Goal: Task Accomplishment & Management: Complete application form

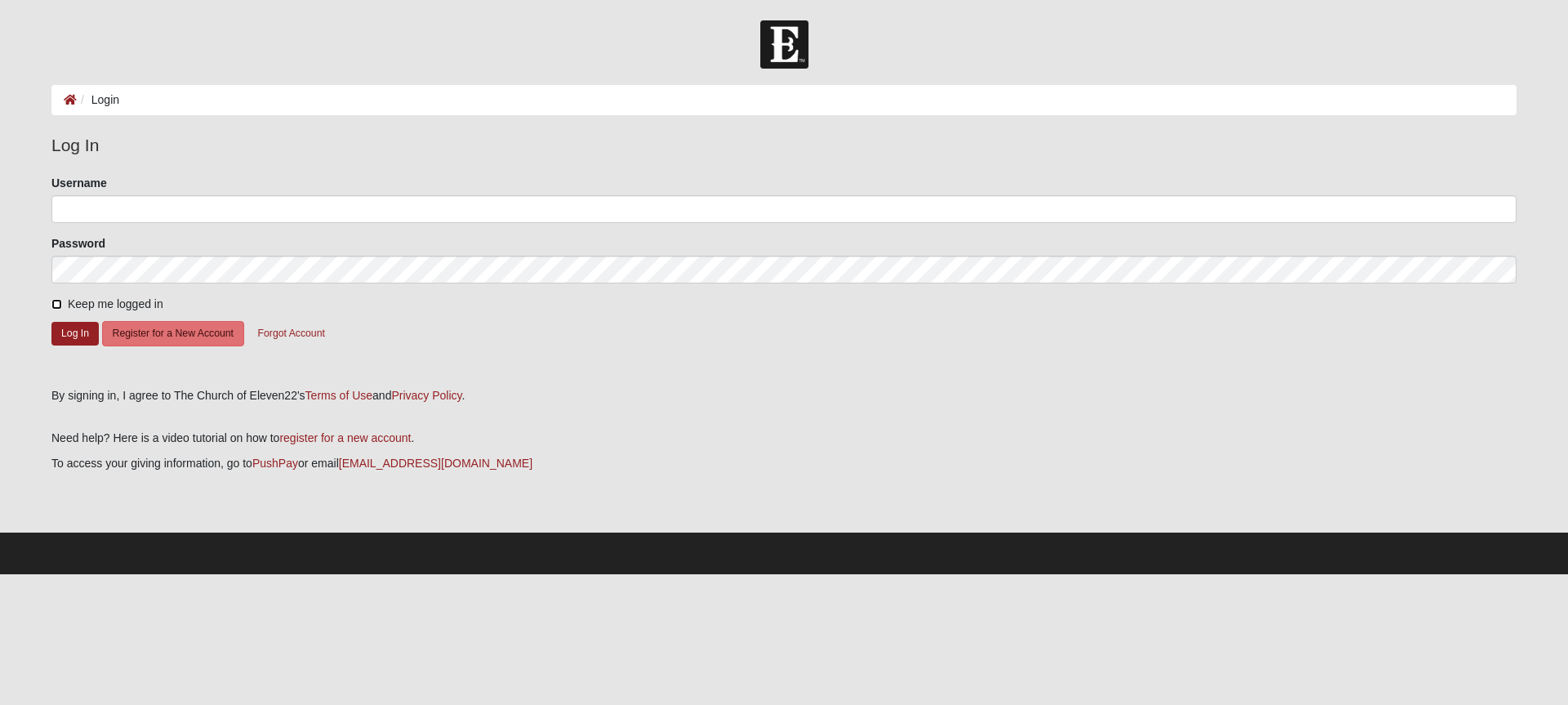
click at [57, 304] on input "Keep me logged in" at bounding box center [57, 304] width 11 height 11
checkbox input "true"
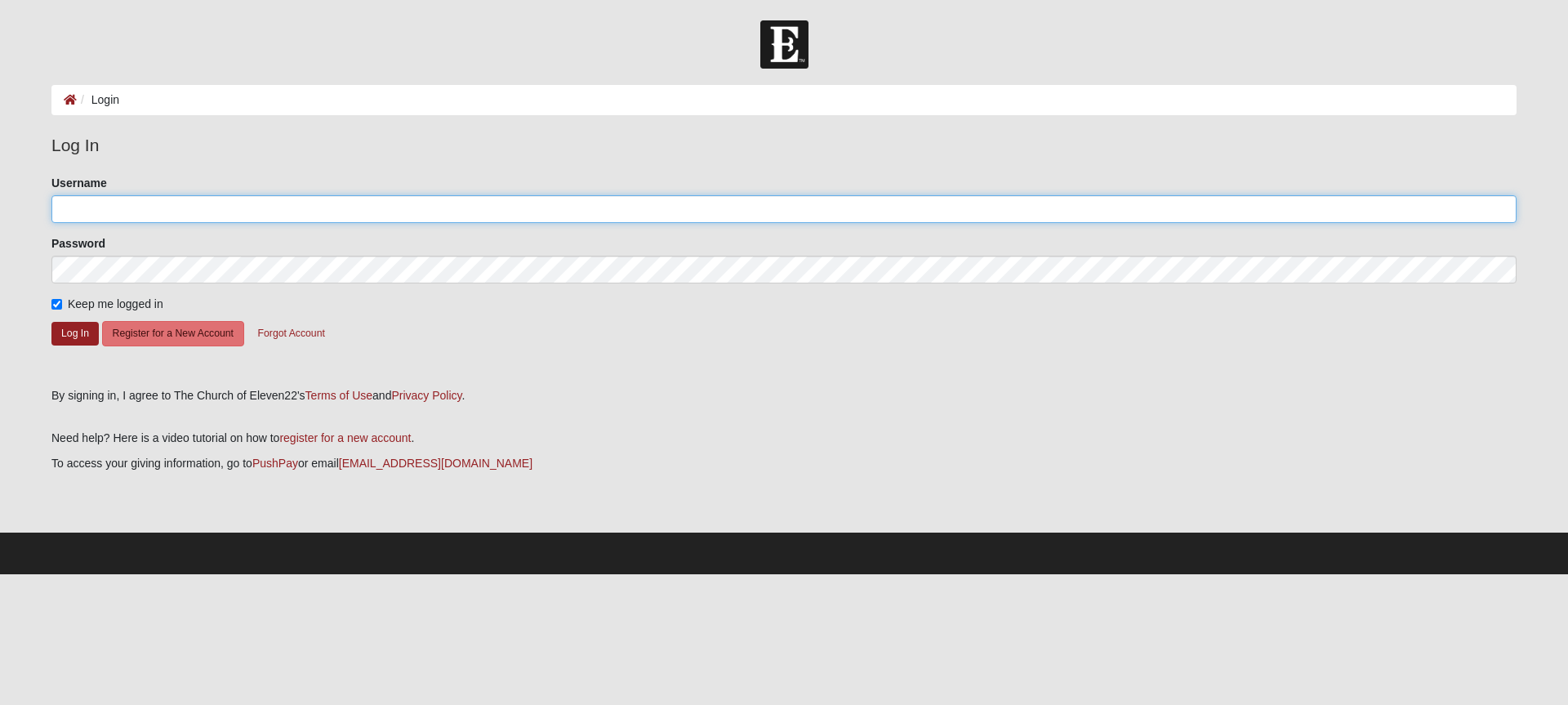
click at [76, 203] on input "Username" at bounding box center [784, 209] width 1465 height 28
type input "4403765693"
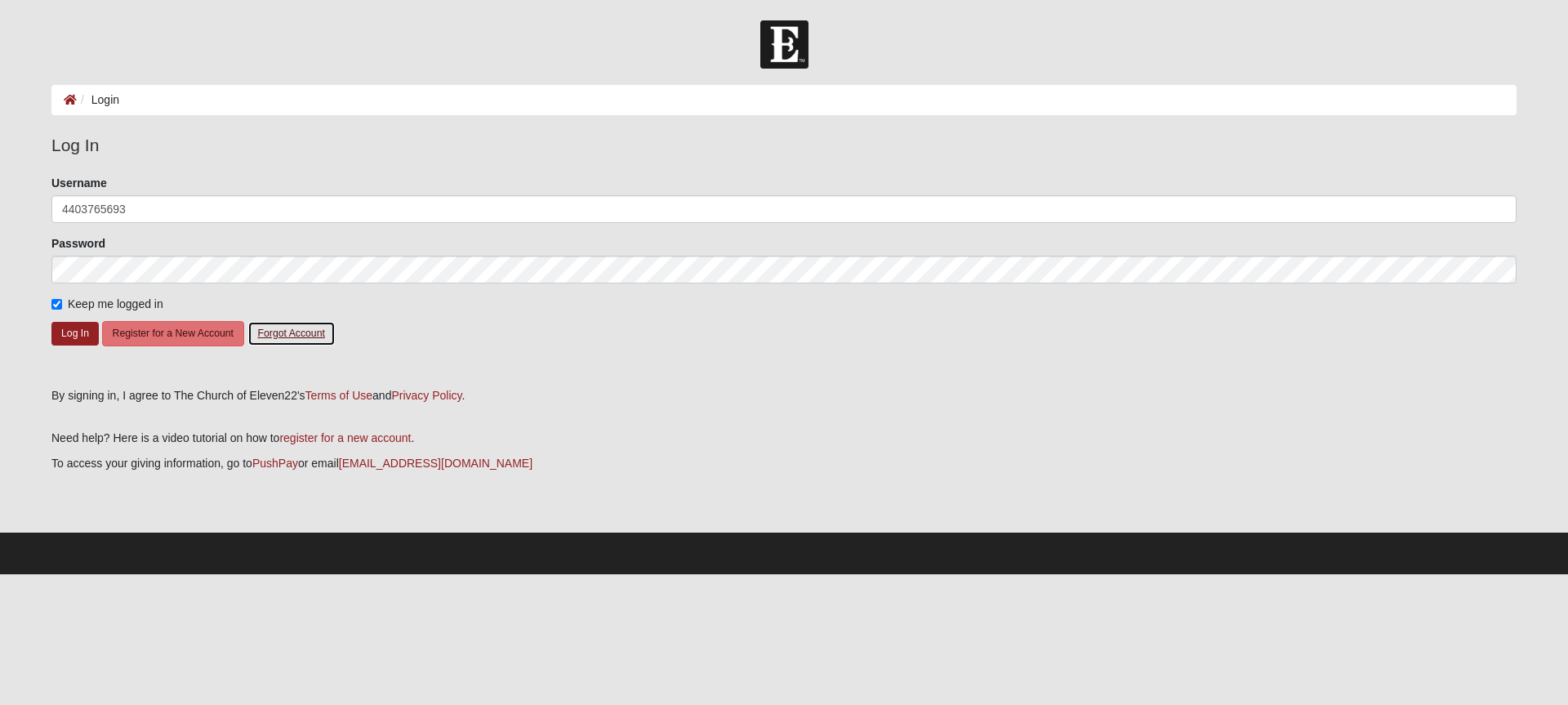
click at [279, 330] on button "Forgot Account" at bounding box center [292, 334] width 88 height 25
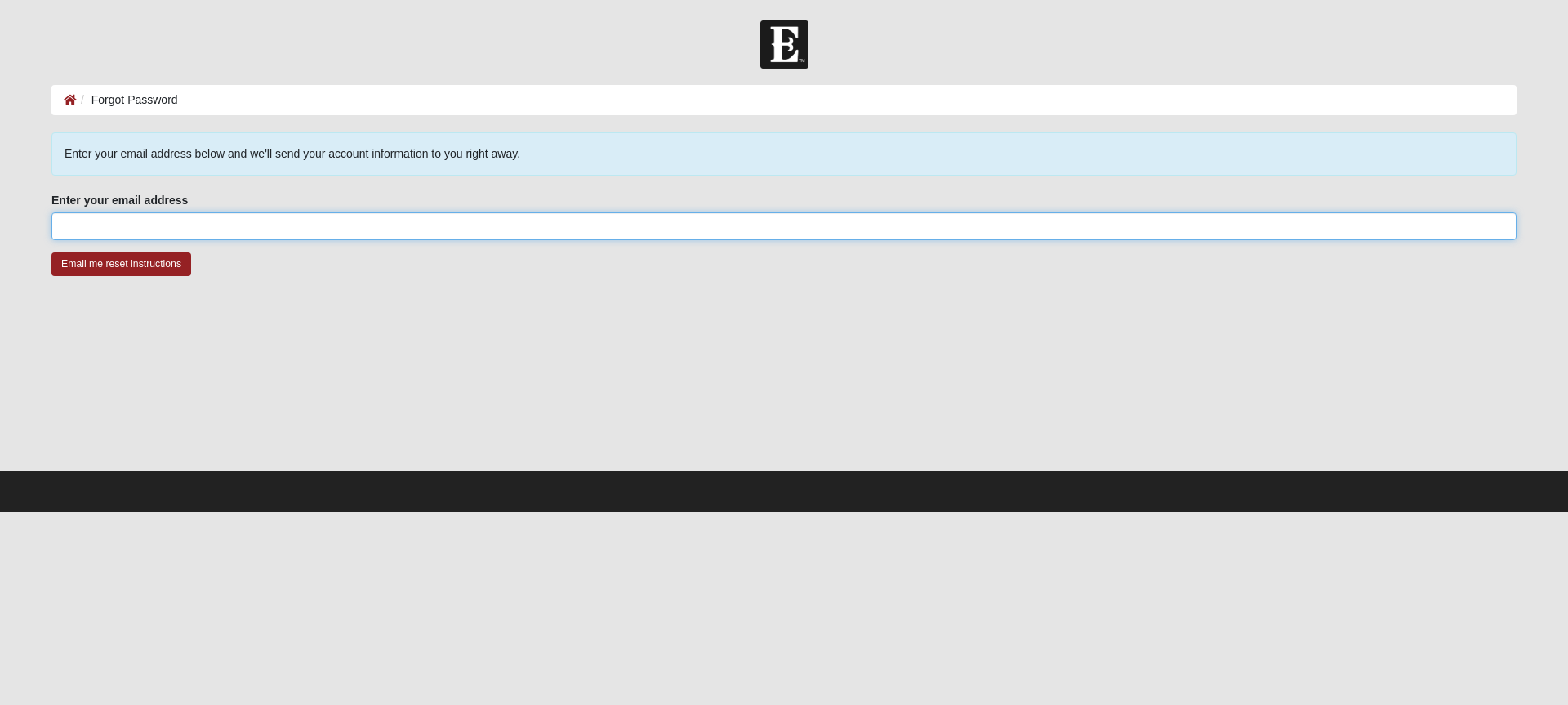
click at [173, 220] on input "Enter your email address" at bounding box center [784, 226] width 1465 height 28
type input "[EMAIL_ADDRESS][DOMAIN_NAME]"
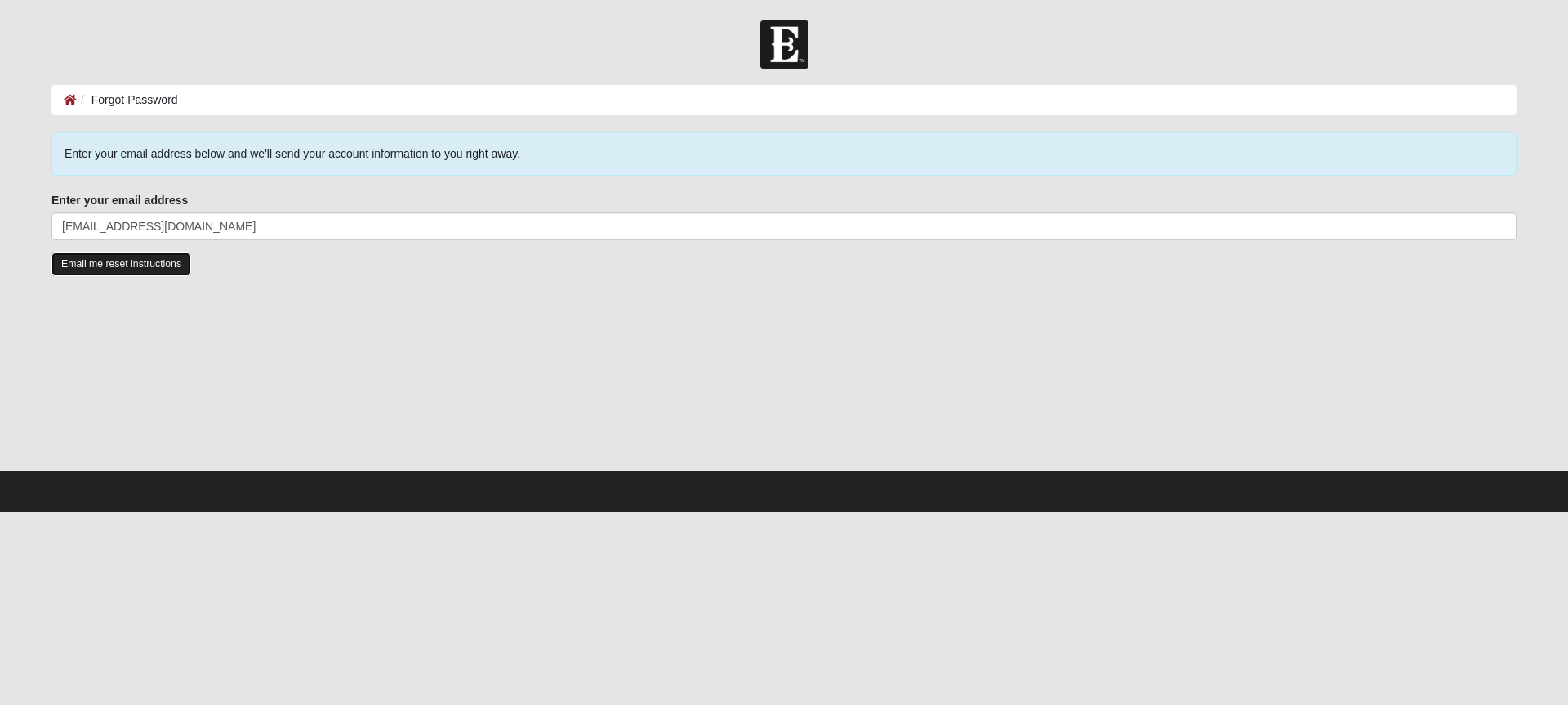
click at [131, 264] on input "Email me reset instructions" at bounding box center [121, 264] width 140 height 24
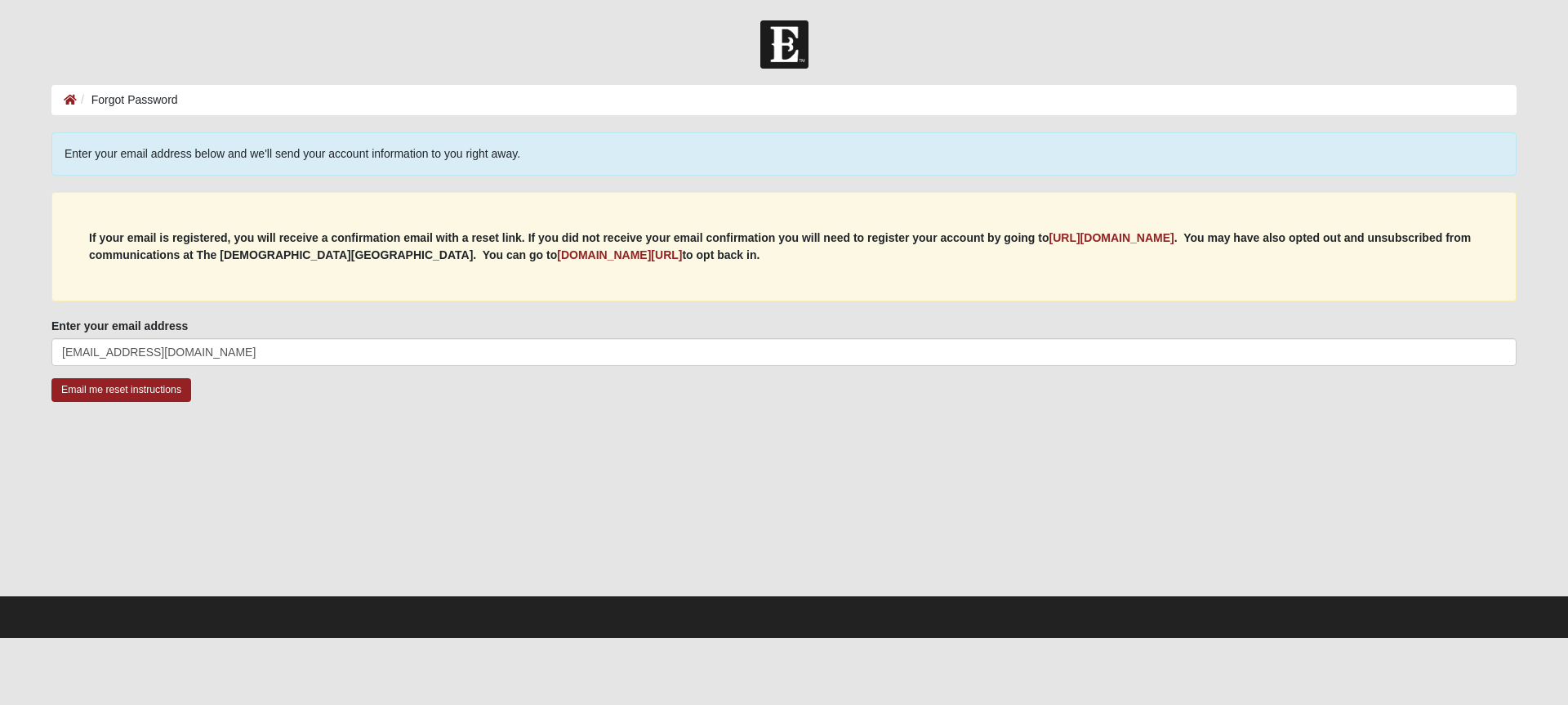
click at [158, 98] on li "Forgot Password" at bounding box center [126, 100] width 101 height 17
click at [220, 93] on ol "Forgot Password" at bounding box center [784, 100] width 1465 height 31
click at [110, 391] on input "Email me reset instructions" at bounding box center [121, 390] width 140 height 24
click at [216, 103] on ol "Forgot Password" at bounding box center [784, 100] width 1465 height 31
click at [168, 161] on div "Enter your email address below and we'll send your account information to you r…" at bounding box center [784, 154] width 1465 height 43
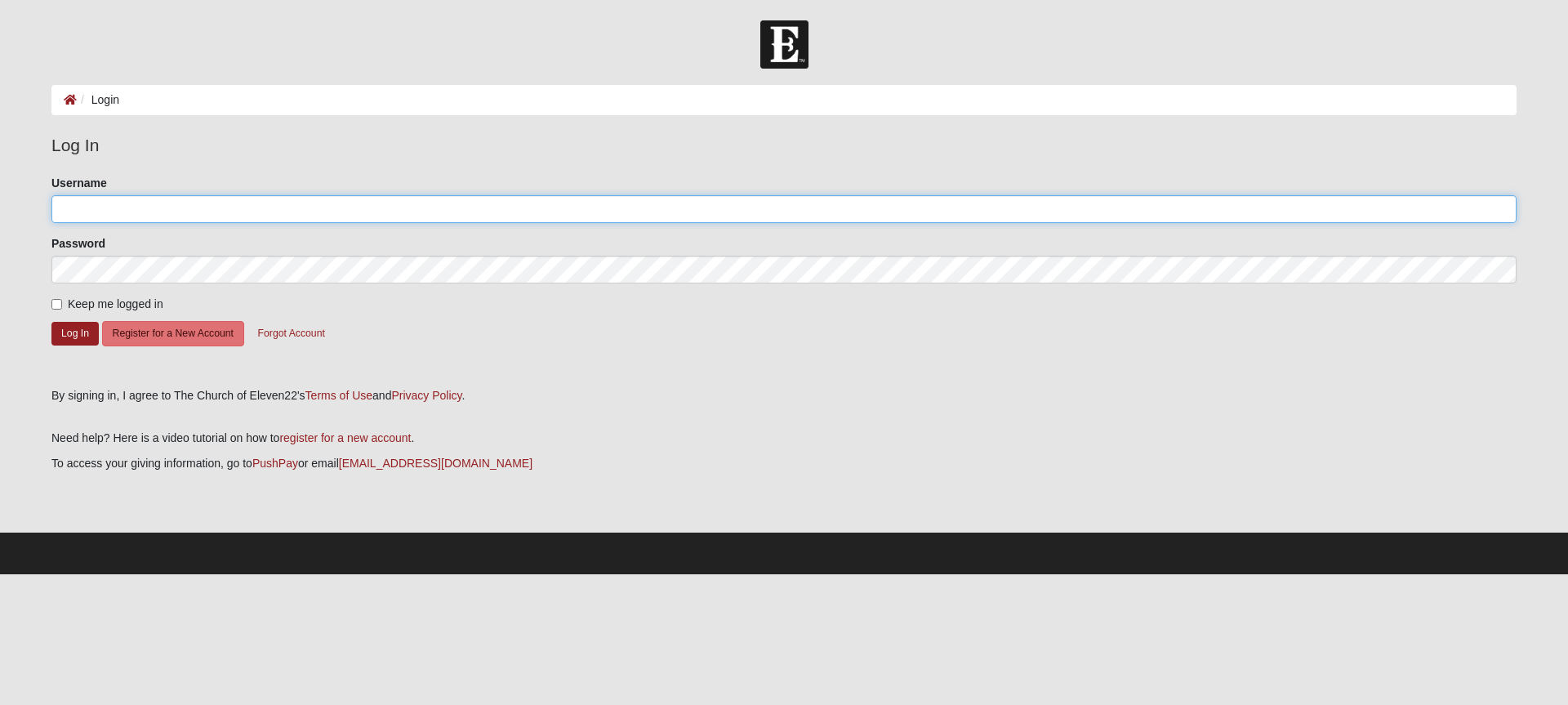
click at [121, 211] on input "Username" at bounding box center [784, 209] width 1465 height 28
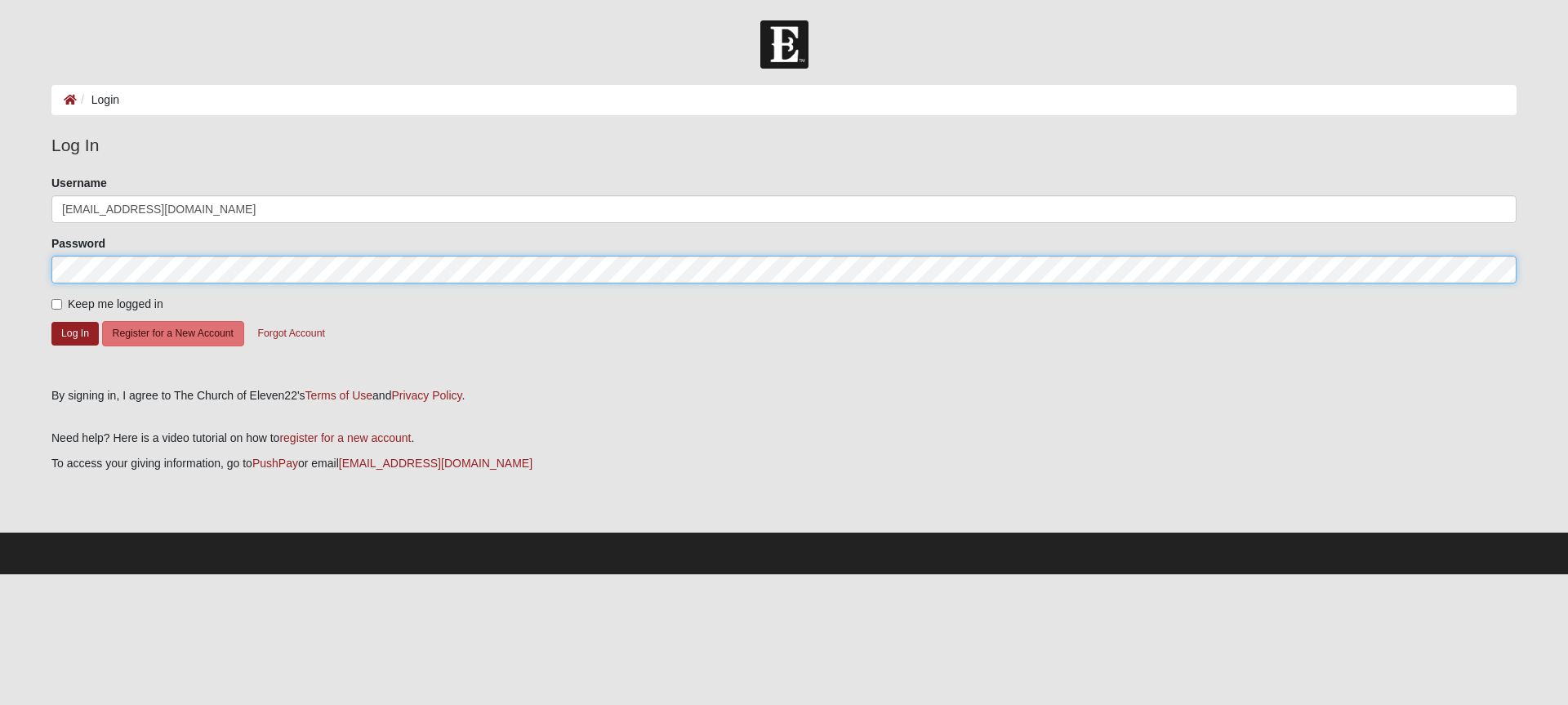
click at [52, 322] on button "Log In" at bounding box center [76, 334] width 48 height 24
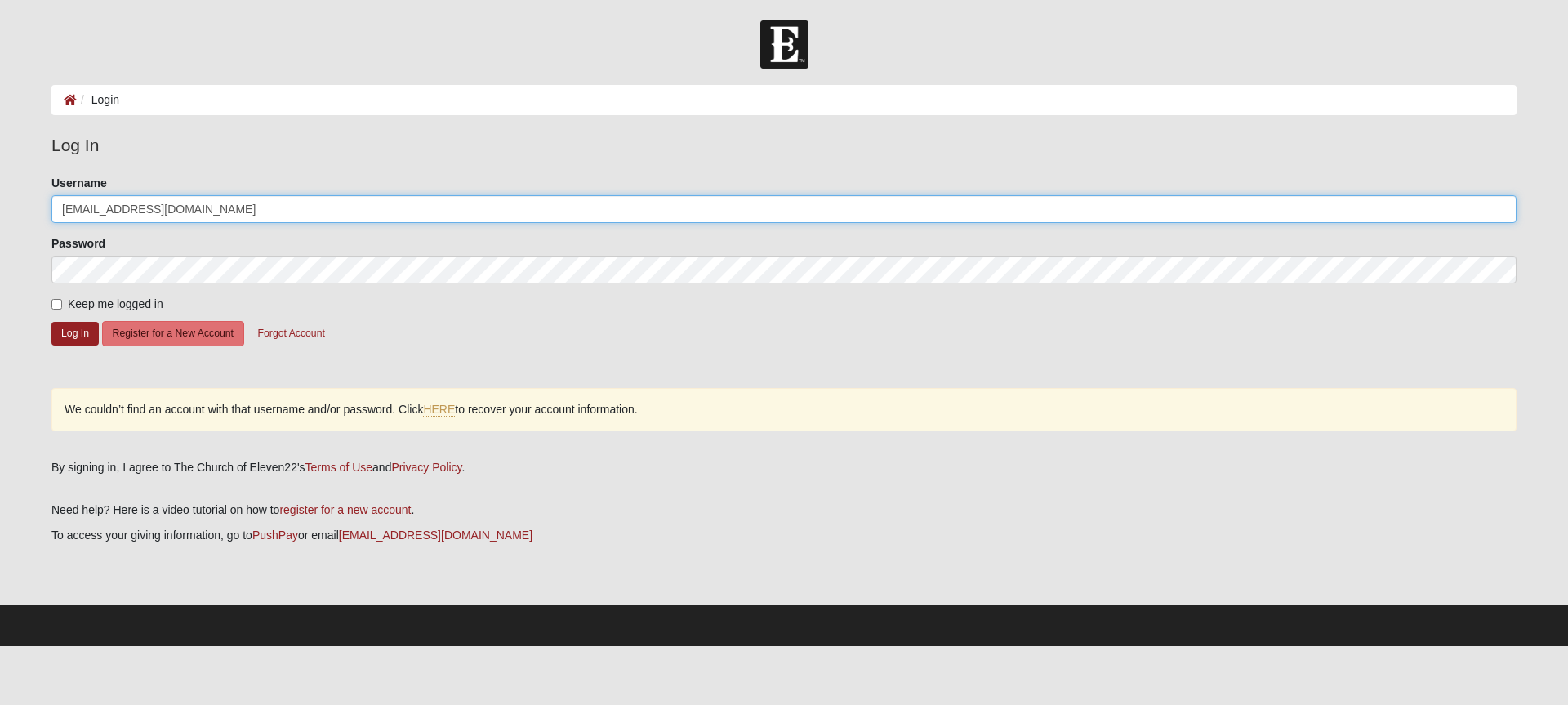
drag, startPoint x: 181, startPoint y: 206, endPoint x: 77, endPoint y: 185, distance: 106.1
click at [0, 173] on form "Log In Login Login Error Log In Please correct the following: Username pmay50@y…" at bounding box center [784, 333] width 1568 height 626
type input "4403765693"
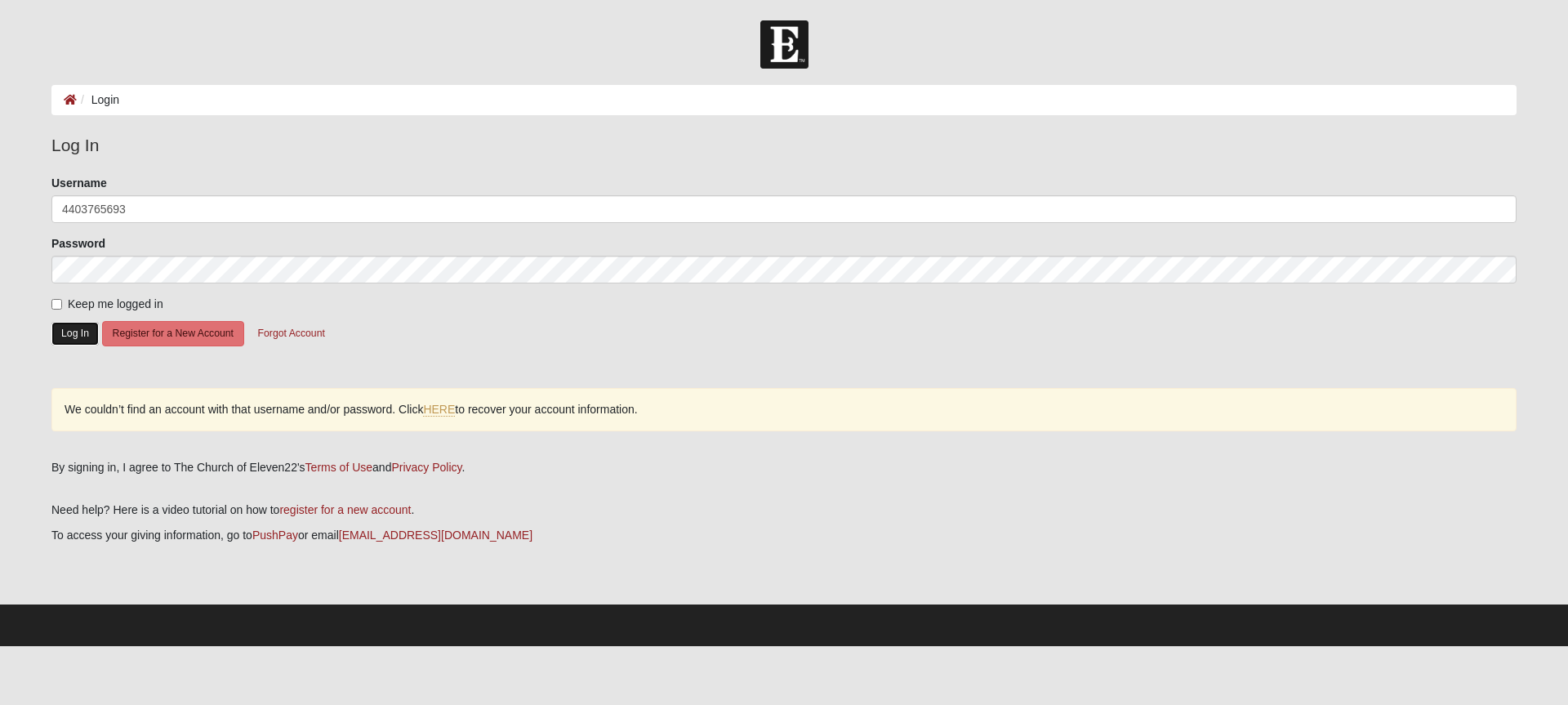
click at [86, 335] on button "Log In" at bounding box center [76, 334] width 48 height 24
click at [88, 335] on button "Log In" at bounding box center [76, 334] width 48 height 24
click at [59, 300] on input "Keep me logged in" at bounding box center [57, 304] width 11 height 11
checkbox input "true"
click at [443, 409] on link "HERE" at bounding box center [439, 409] width 32 height 14
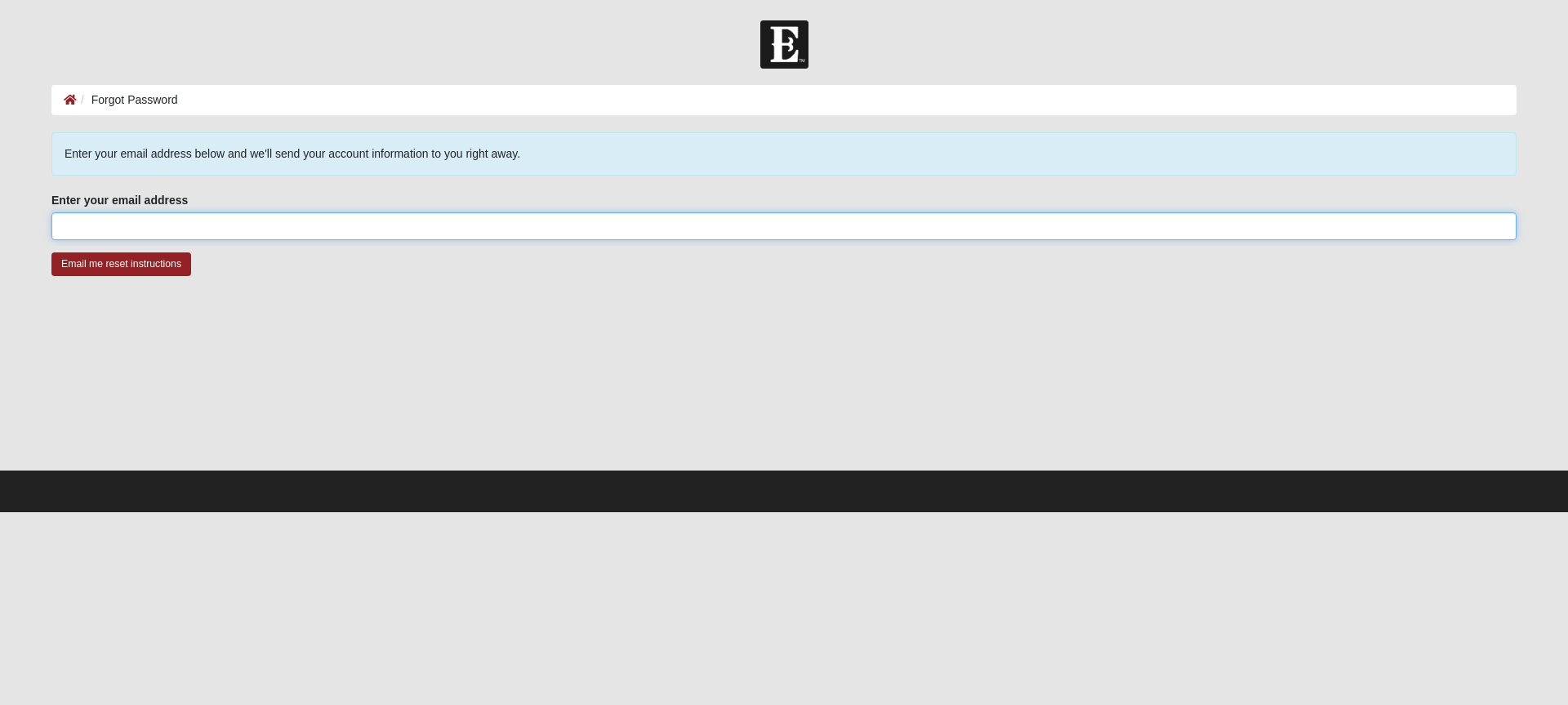
click at [149, 218] on input "Enter your email address" at bounding box center [784, 226] width 1465 height 28
type input "[EMAIL_ADDRESS][DOMAIN_NAME]"
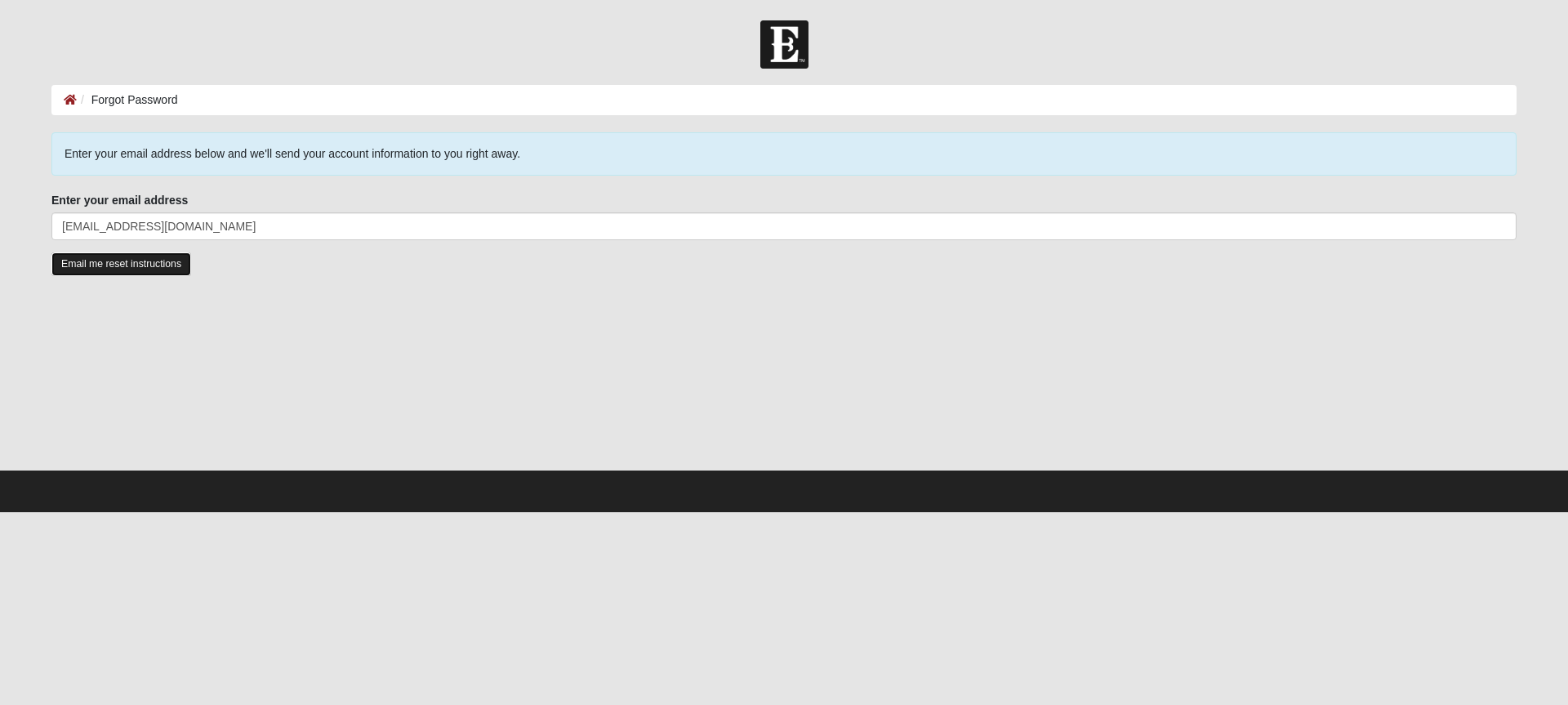
click at [142, 262] on input "Email me reset instructions" at bounding box center [121, 264] width 140 height 24
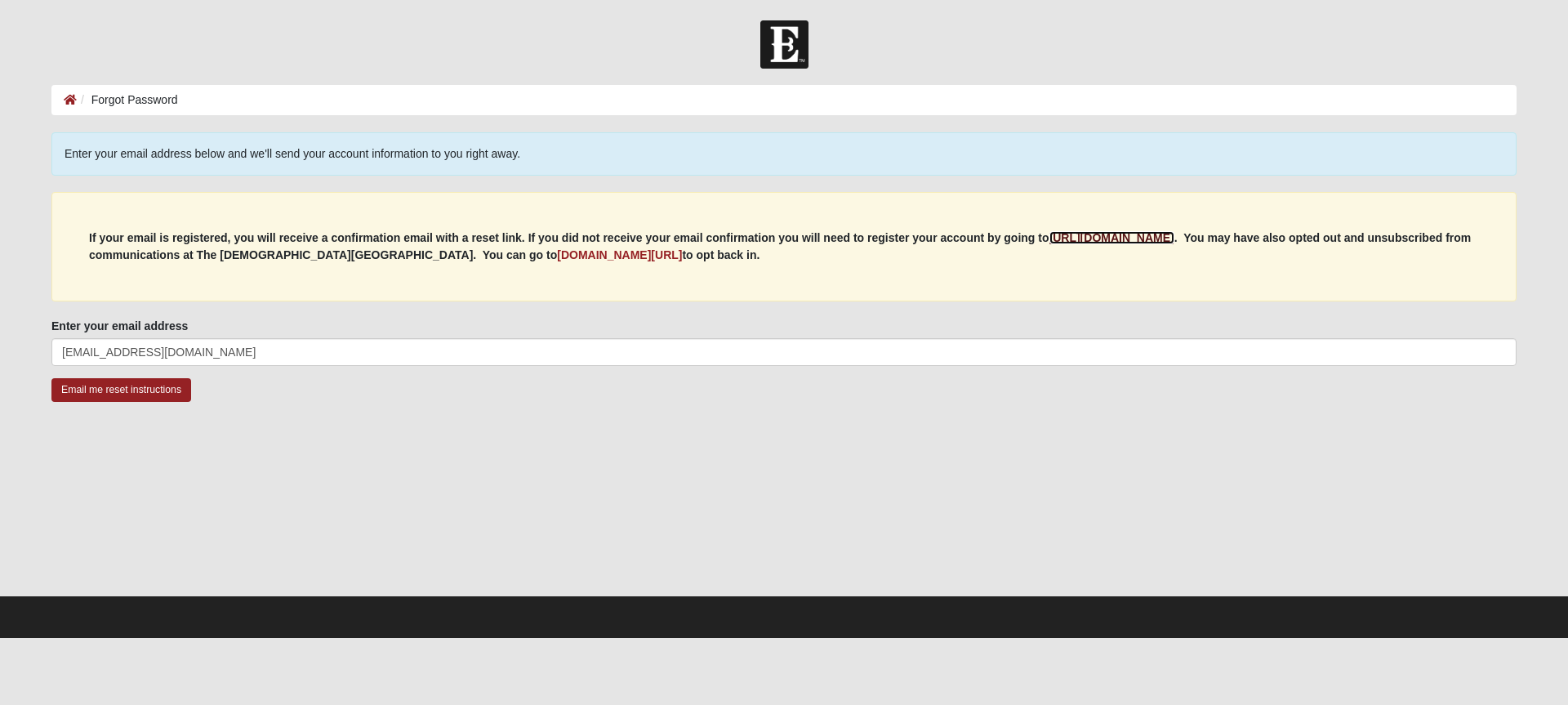
click at [1122, 234] on b "[URL][DOMAIN_NAME]" at bounding box center [1111, 237] width 125 height 13
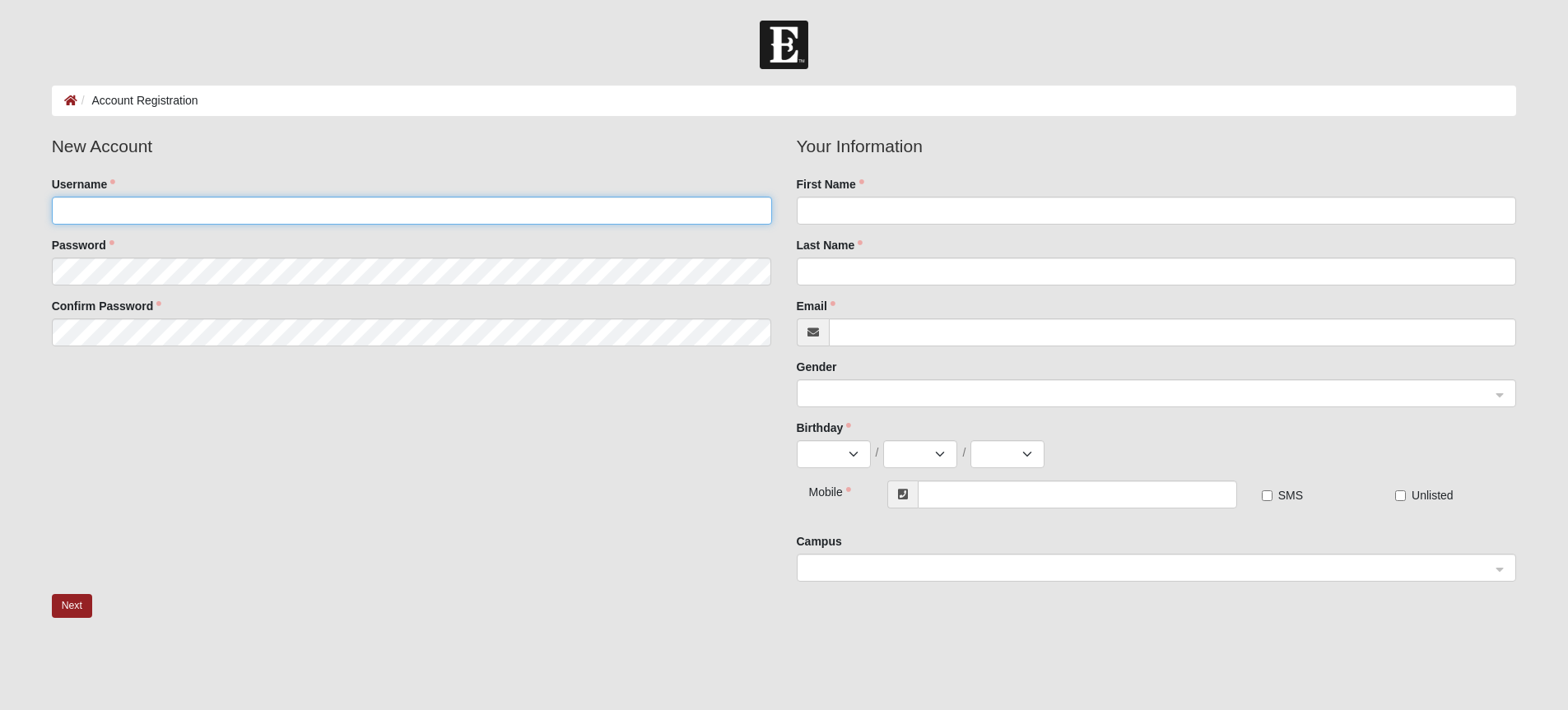
click at [199, 210] on input "Username" at bounding box center [412, 210] width 720 height 28
type input "patty_may"
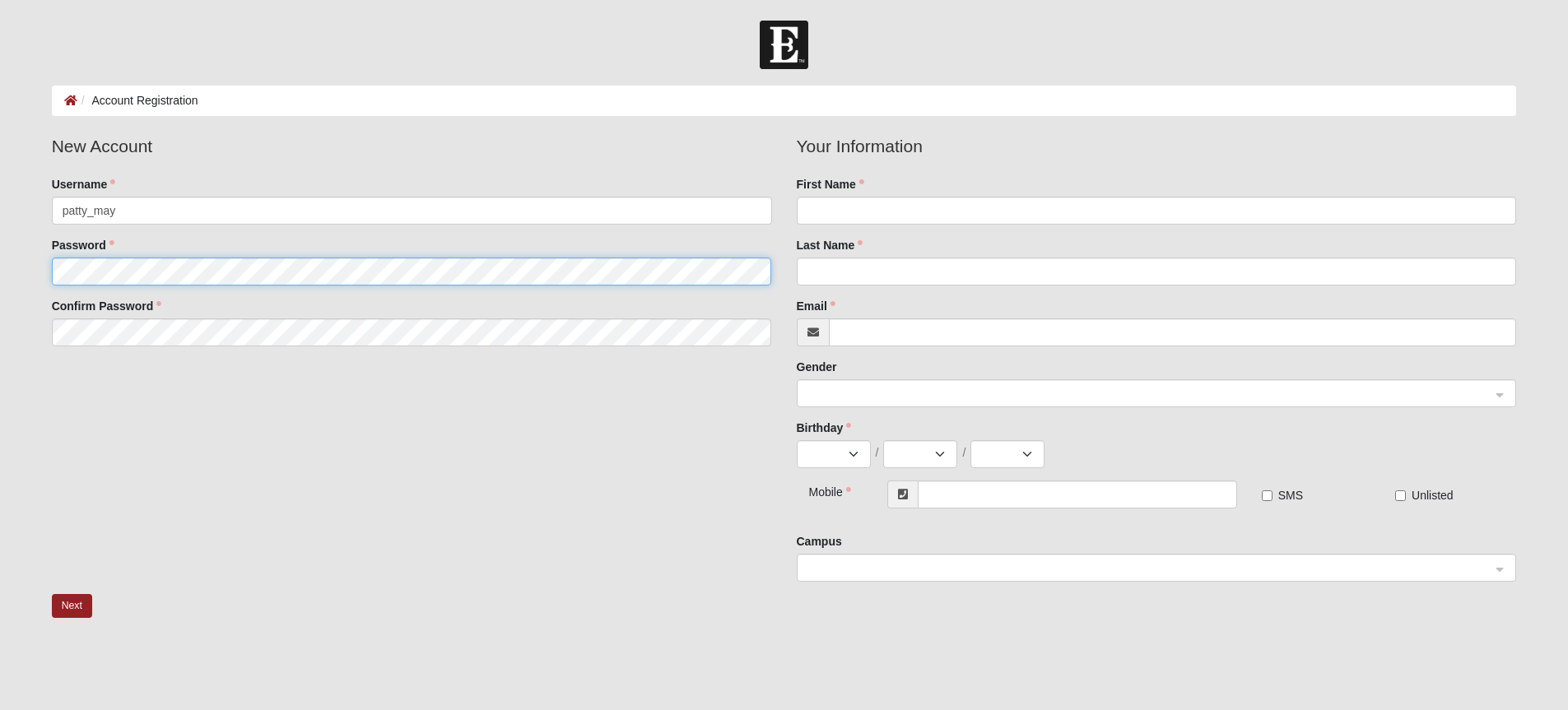
click at [83, 267] on fieldset "New Account Username patty_may Password Confirm Password" at bounding box center [411, 246] width 745 height 226
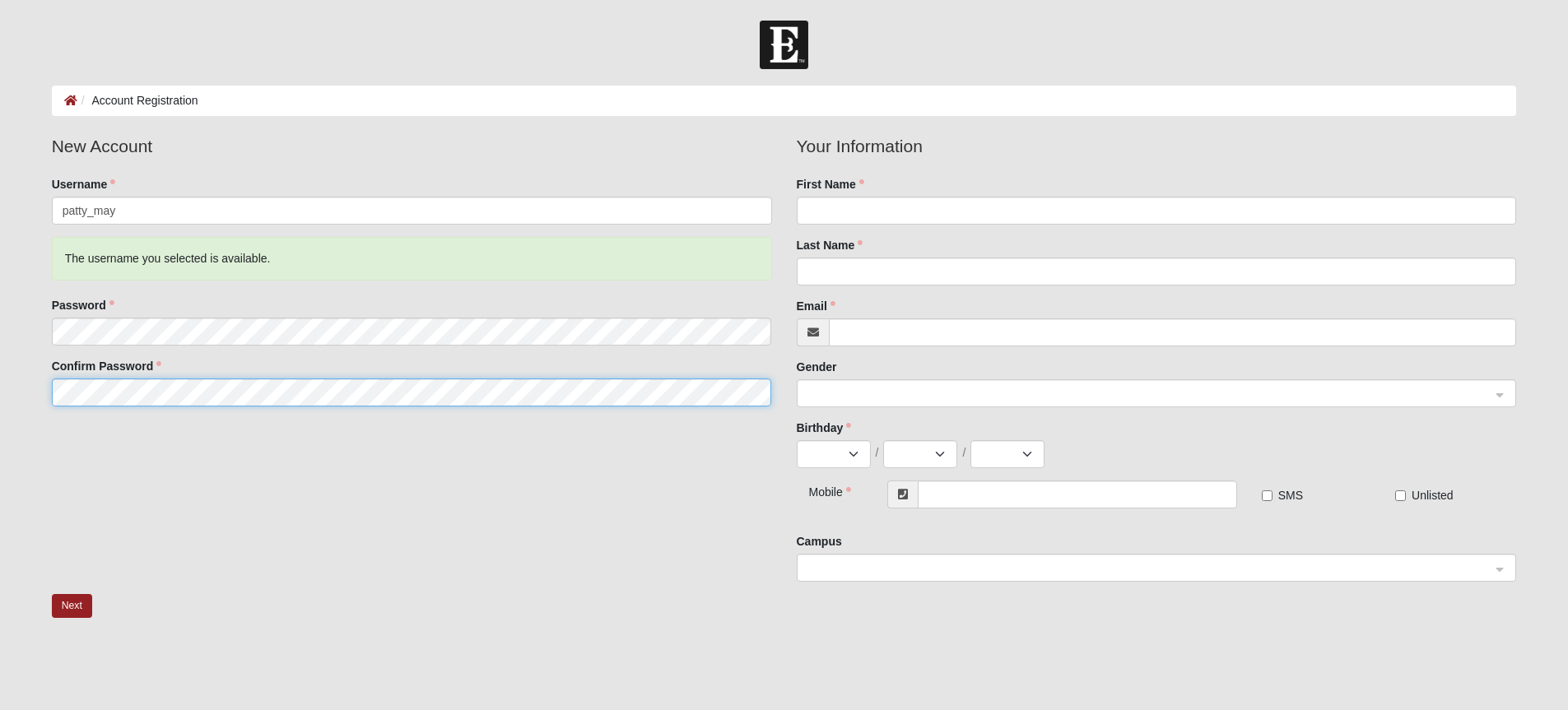
click at [52, 595] on button "Next" at bounding box center [72, 606] width 40 height 24
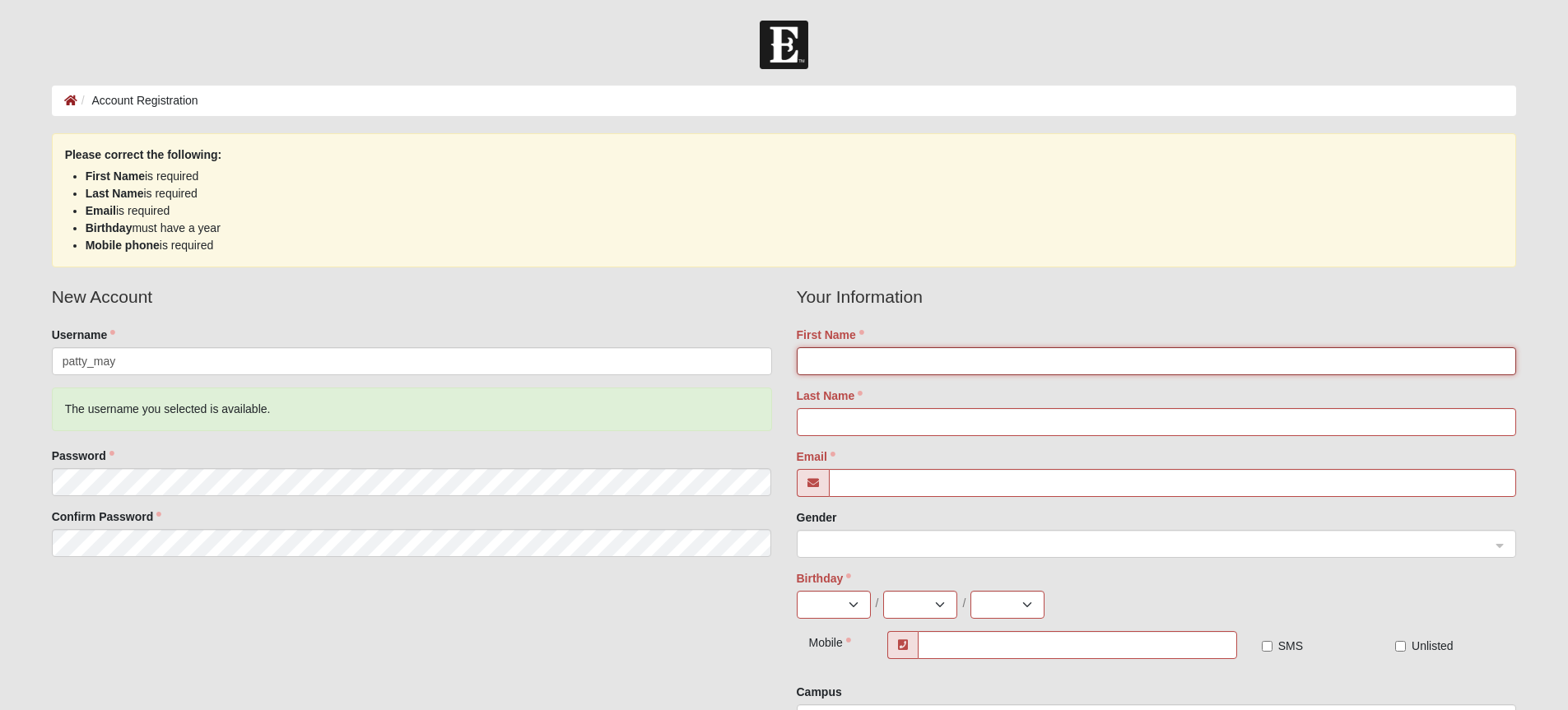
click at [916, 359] on input "First Name" at bounding box center [1157, 361] width 720 height 28
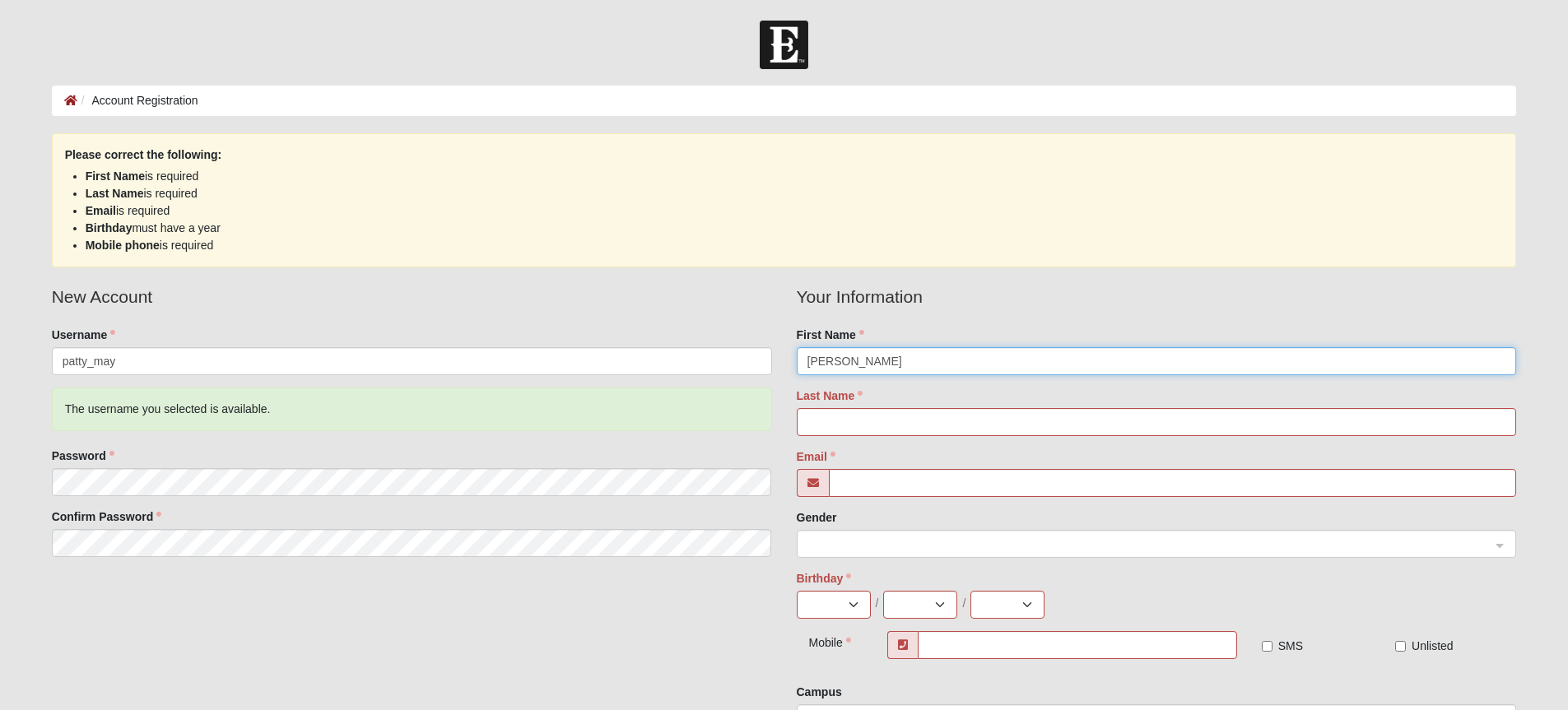
drag, startPoint x: 854, startPoint y: 367, endPoint x: 666, endPoint y: 342, distance: 189.7
click at [672, 342] on div "New Account Username patty_may The username you selected is available. Password…" at bounding box center [784, 514] width 1490 height 461
type input "PATTY"
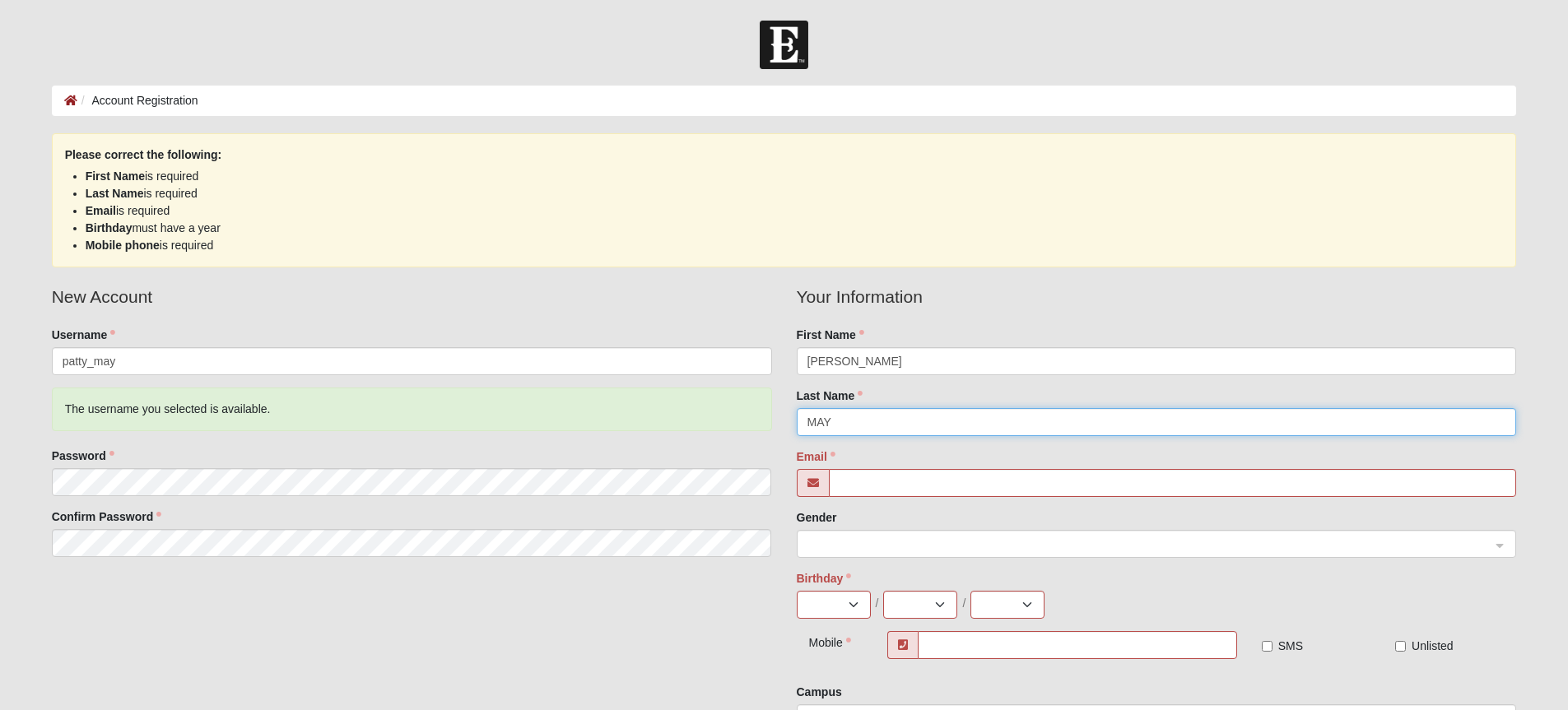
type input "MAY"
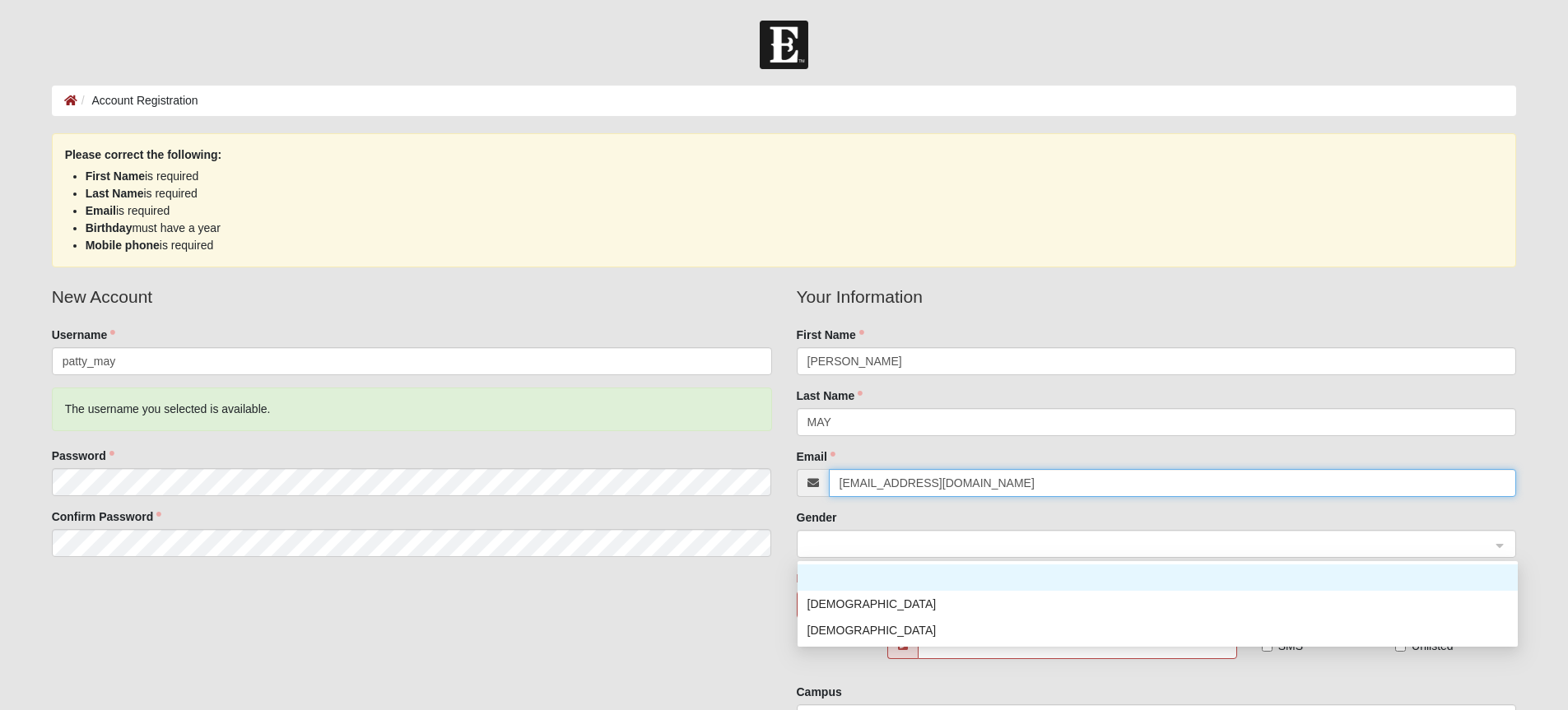
click at [874, 545] on span at bounding box center [1150, 544] width 684 height 18
type input "PMAY50@YAHOO.COM"
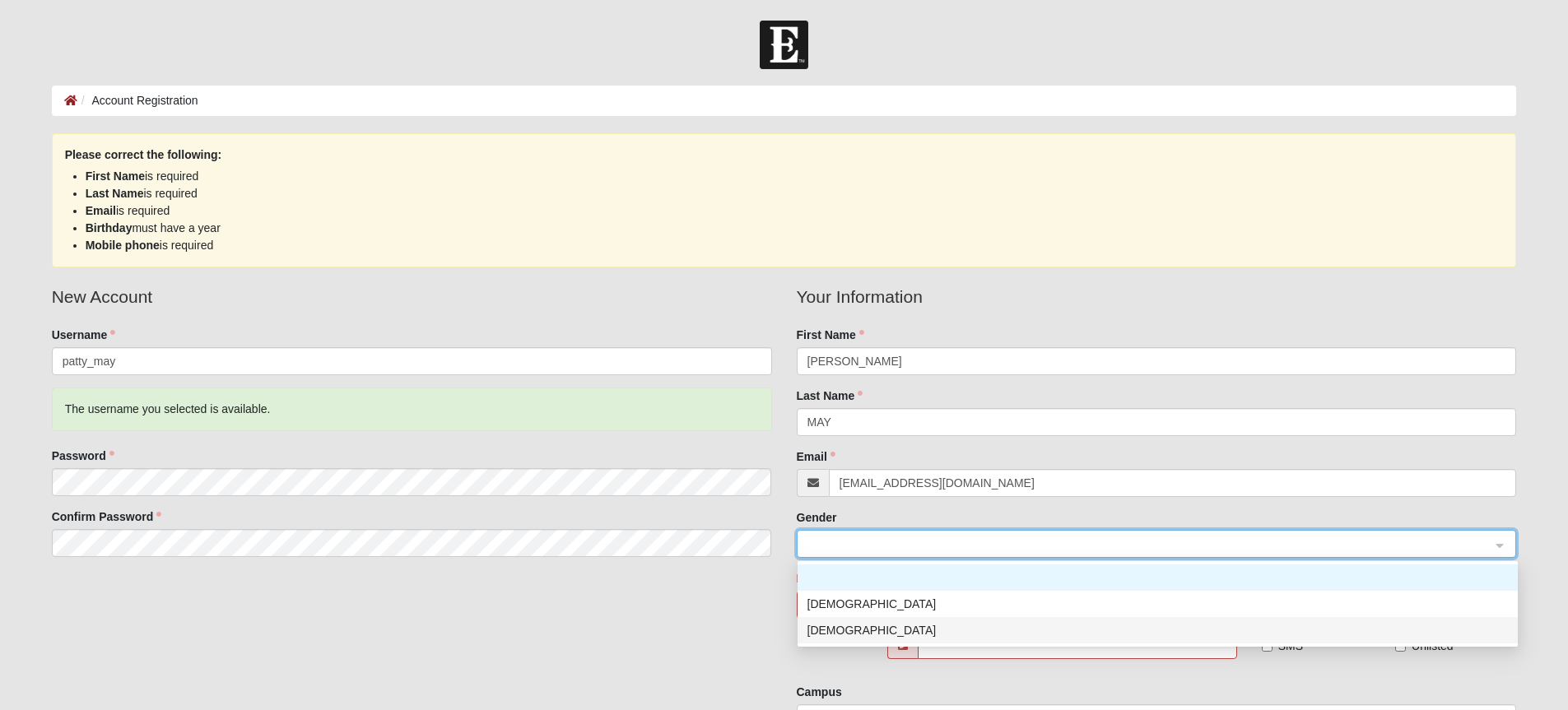
click at [823, 636] on div "Female" at bounding box center [1157, 630] width 701 height 18
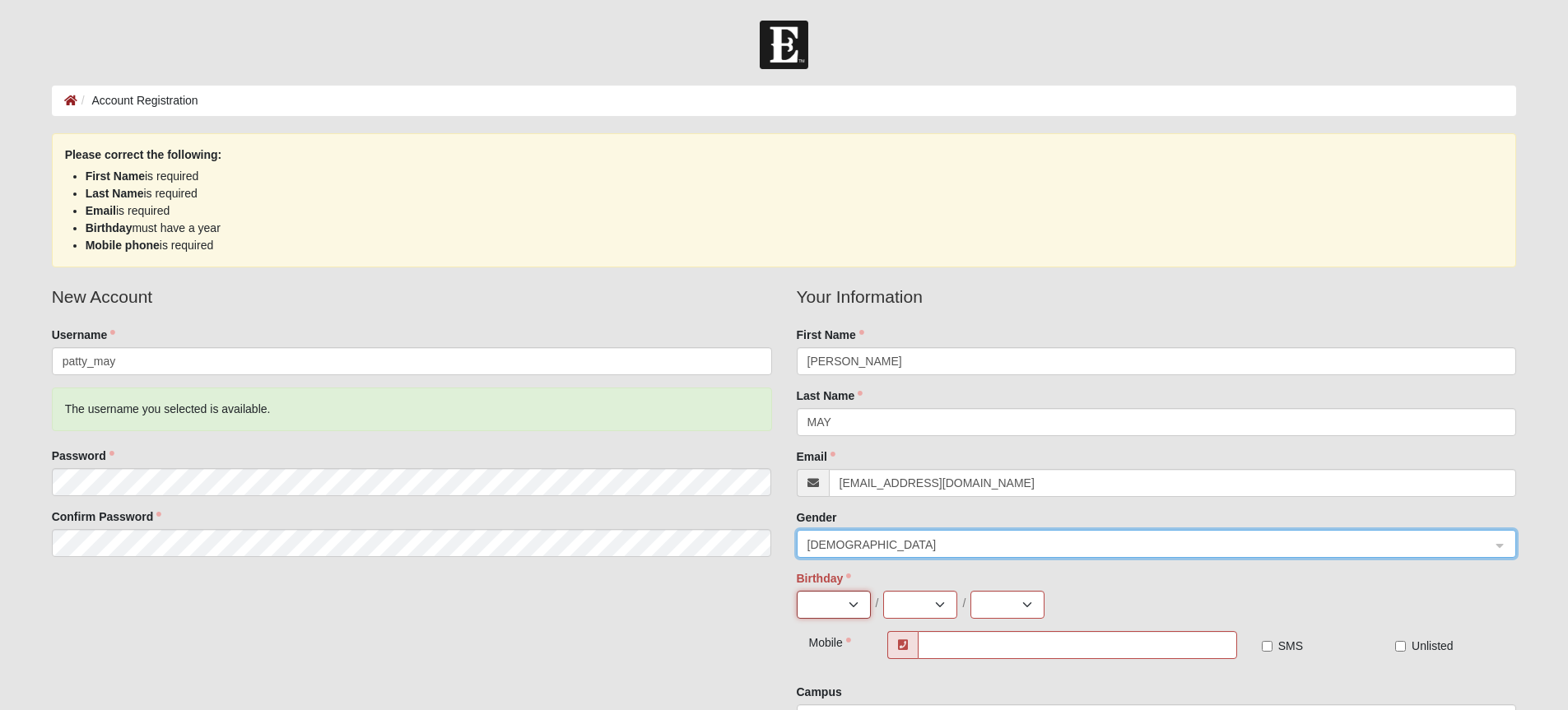
click at [820, 597] on select "Jan Feb Mar Apr May Jun Jul Aug Sep Oct Nov Dec" at bounding box center [833, 605] width 74 height 28
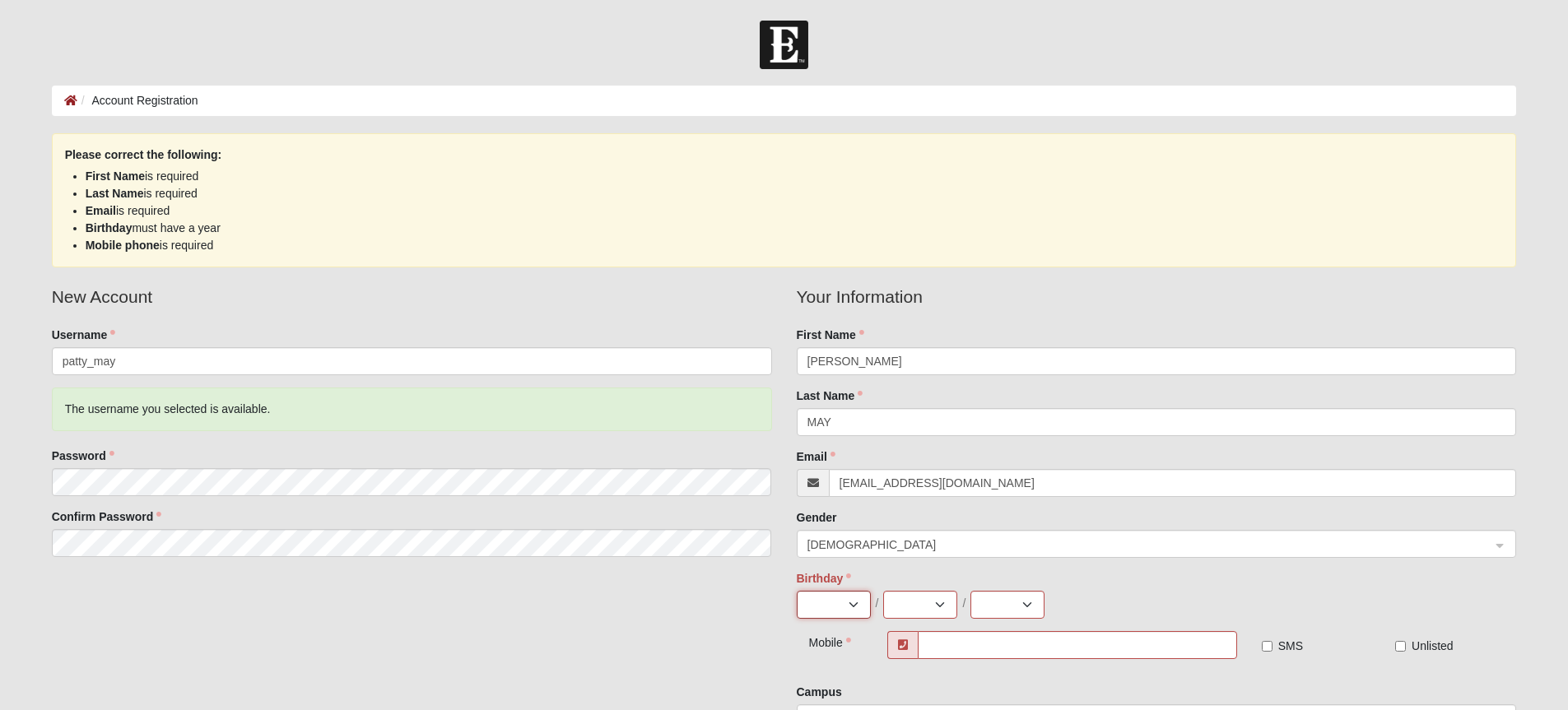
select select "10"
click at [796, 591] on select "Jan Feb Mar Apr May Jun Jul Aug Sep Oct Nov Dec" at bounding box center [833, 605] width 74 height 28
click at [902, 599] on select "1 2 3 4 5 6 7 8 9 10 11 12 13 14 15 16 17 18 19 20 21 22 23 24 25 26 27 28 29 3…" at bounding box center [920, 605] width 74 height 28
select select "23"
click at [883, 591] on select "1 2 3 4 5 6 7 8 9 10 11 12 13 14 15 16 17 18 19 20 21 22 23 24 25 26 27 28 29 3…" at bounding box center [920, 605] width 74 height 28
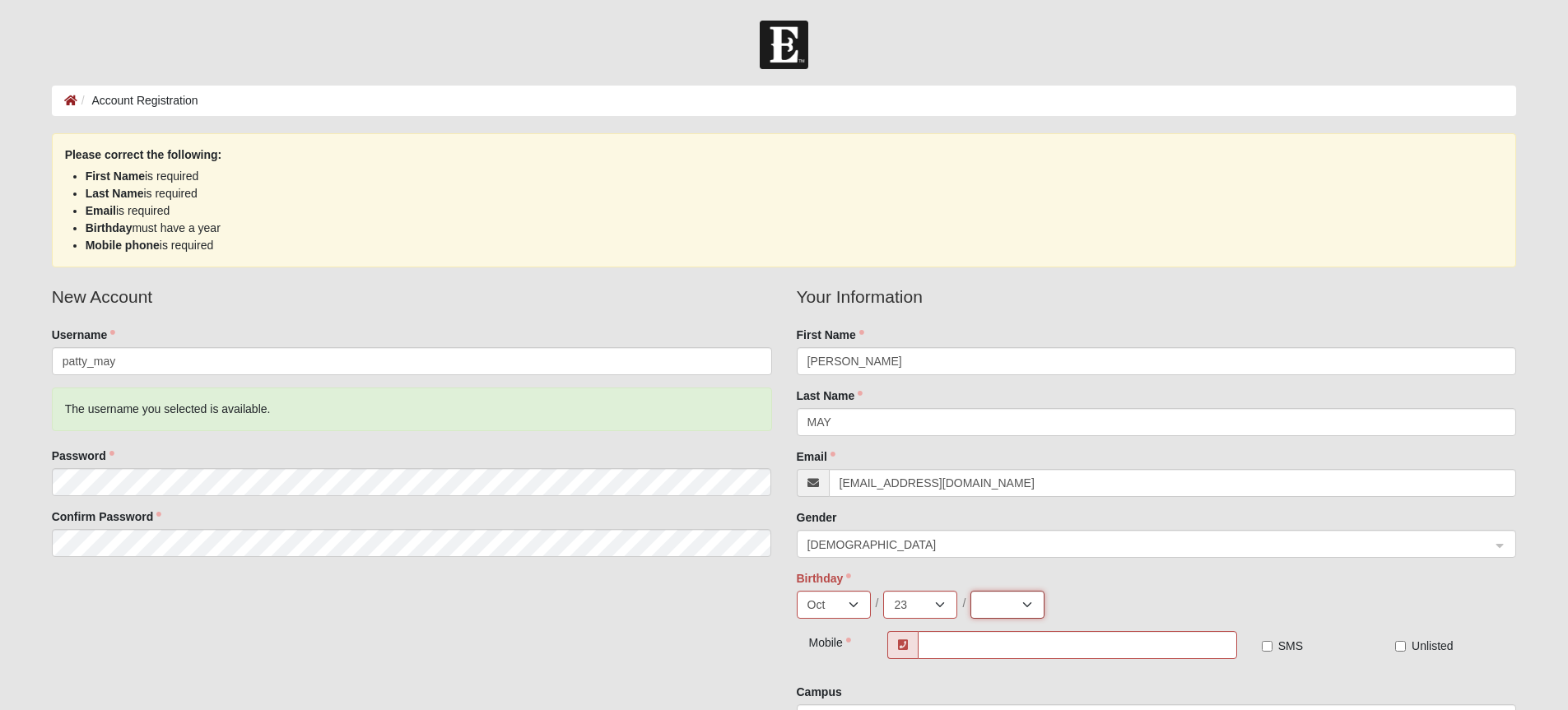
click at [991, 603] on select "2025 2024 2023 2022 2021 2020 2019 2018 2017 2016 2015 2014 2013 2012 2011 2010…" at bounding box center [1007, 605] width 74 height 28
select select "1950"
click at [970, 591] on select "2025 2024 2023 2022 2021 2020 2019 2018 2017 2016 2015 2014 2013 2012 2011 2010…" at bounding box center [1007, 605] width 74 height 28
click at [985, 648] on input "text" at bounding box center [1077, 645] width 318 height 28
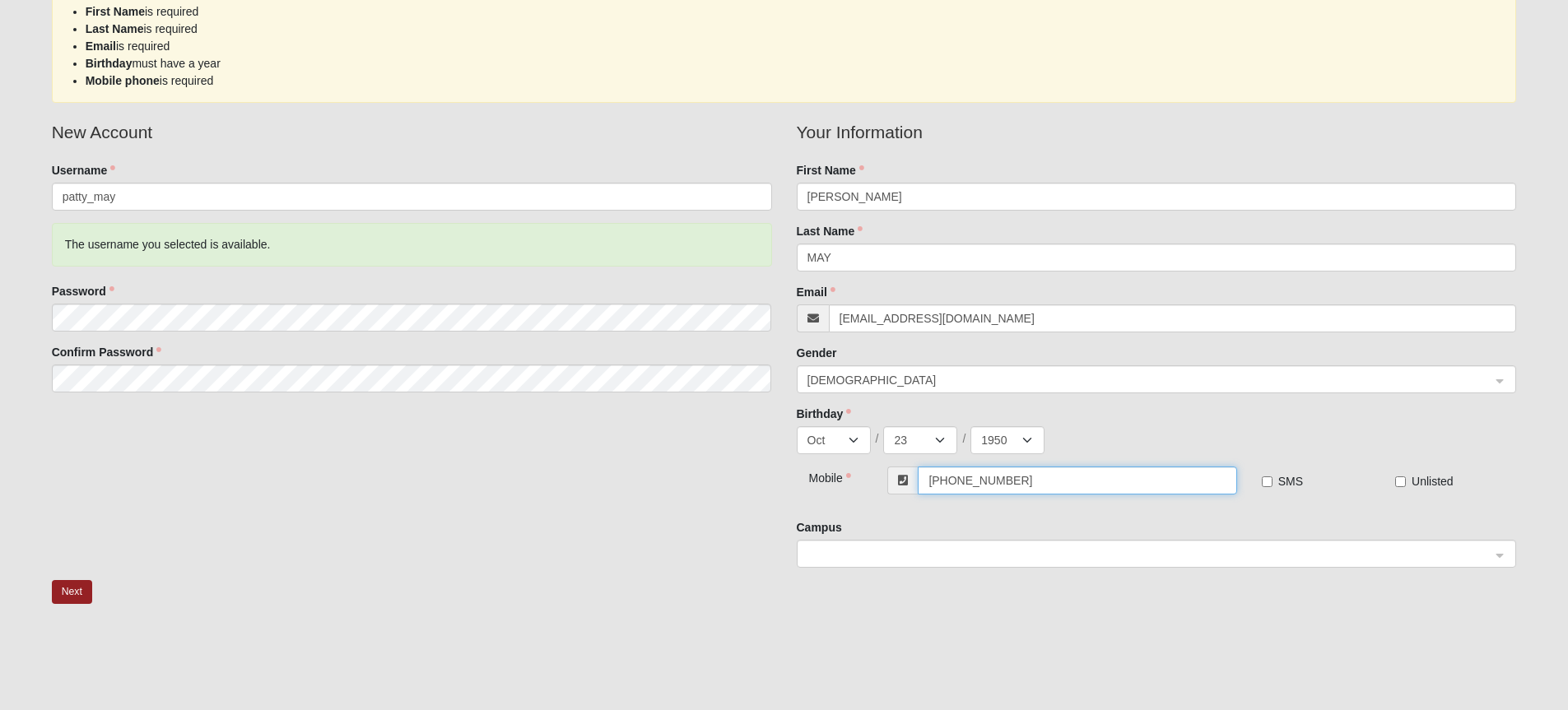
click at [911, 555] on span at bounding box center [1150, 554] width 684 height 18
type input "(440) 376-5693"
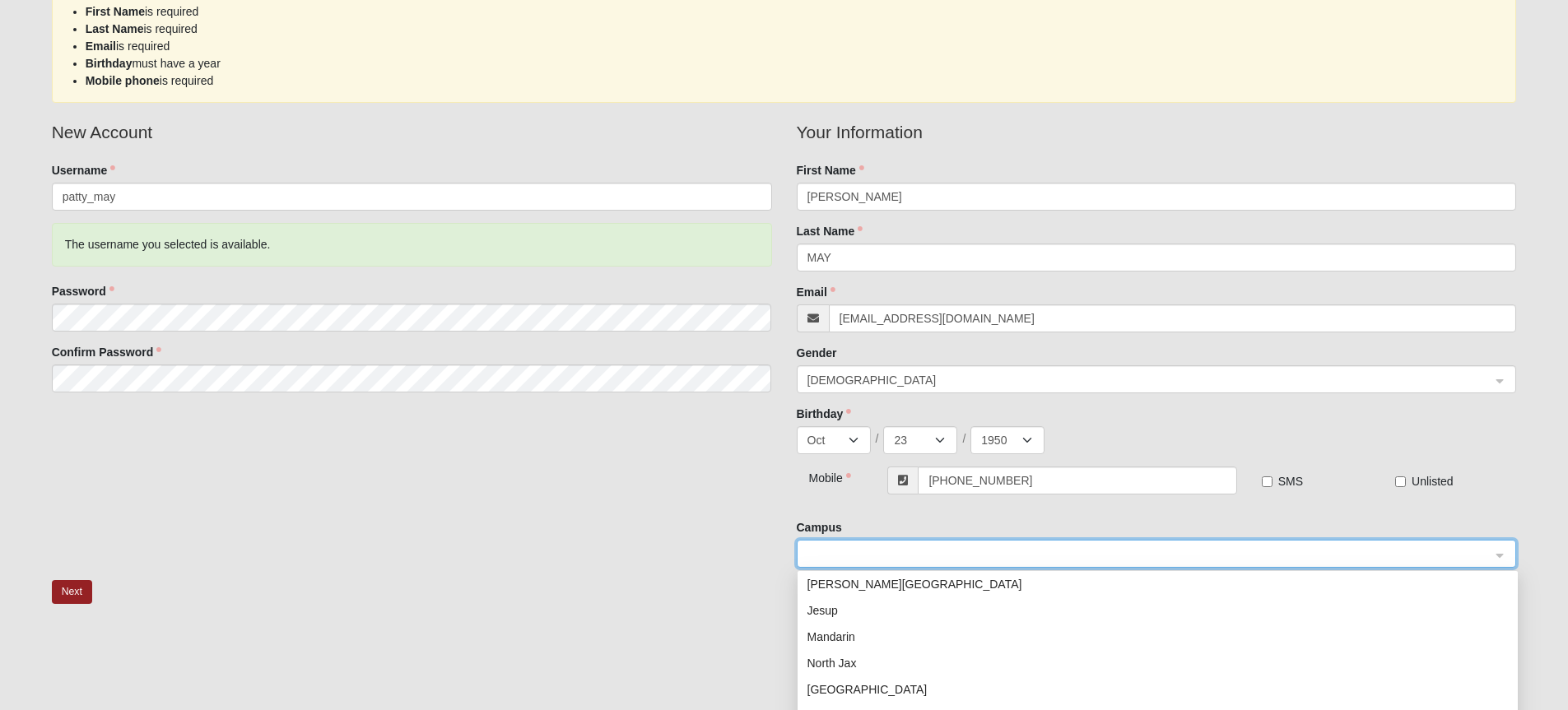
scroll to position [0, 0]
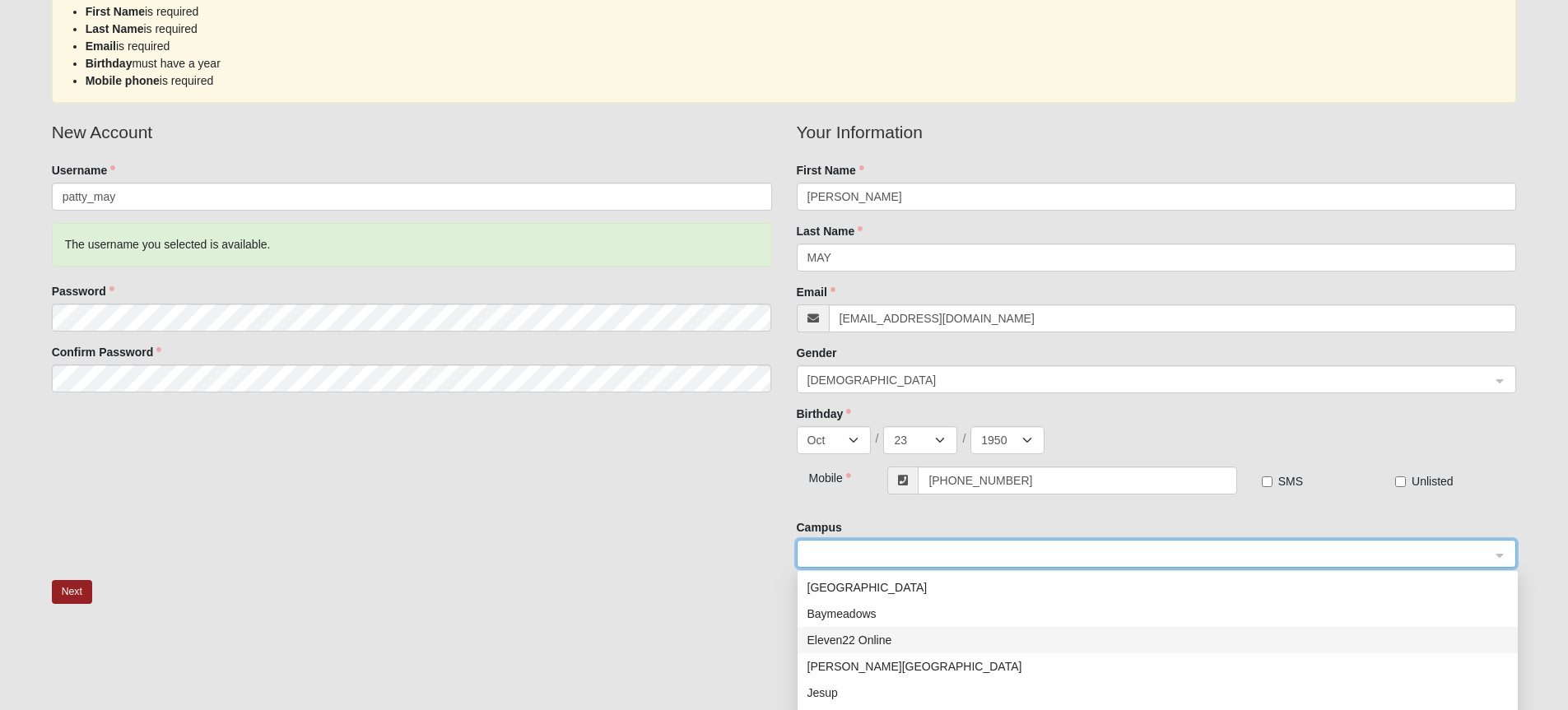
click at [860, 640] on div "Eleven22 Online" at bounding box center [1157, 640] width 701 height 18
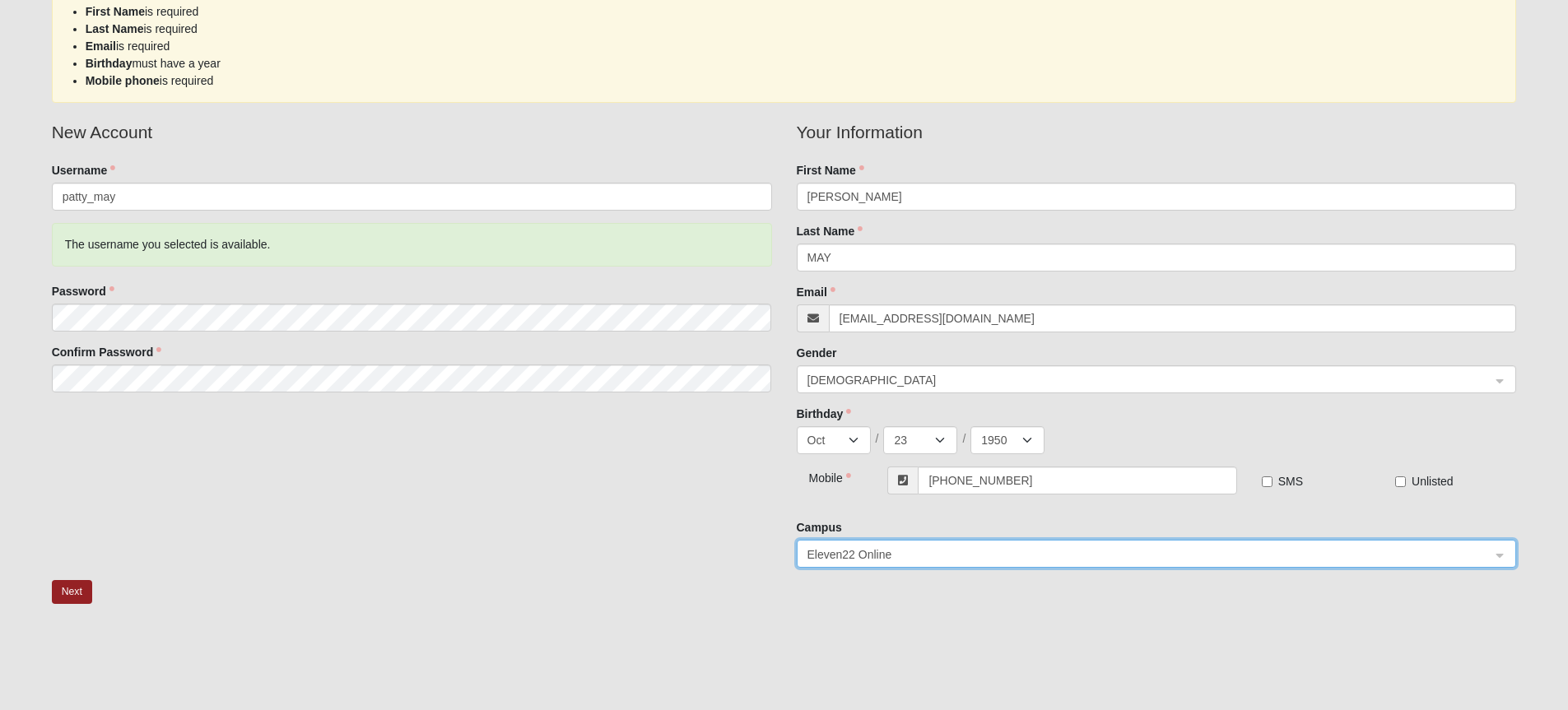
scroll to position [295, 0]
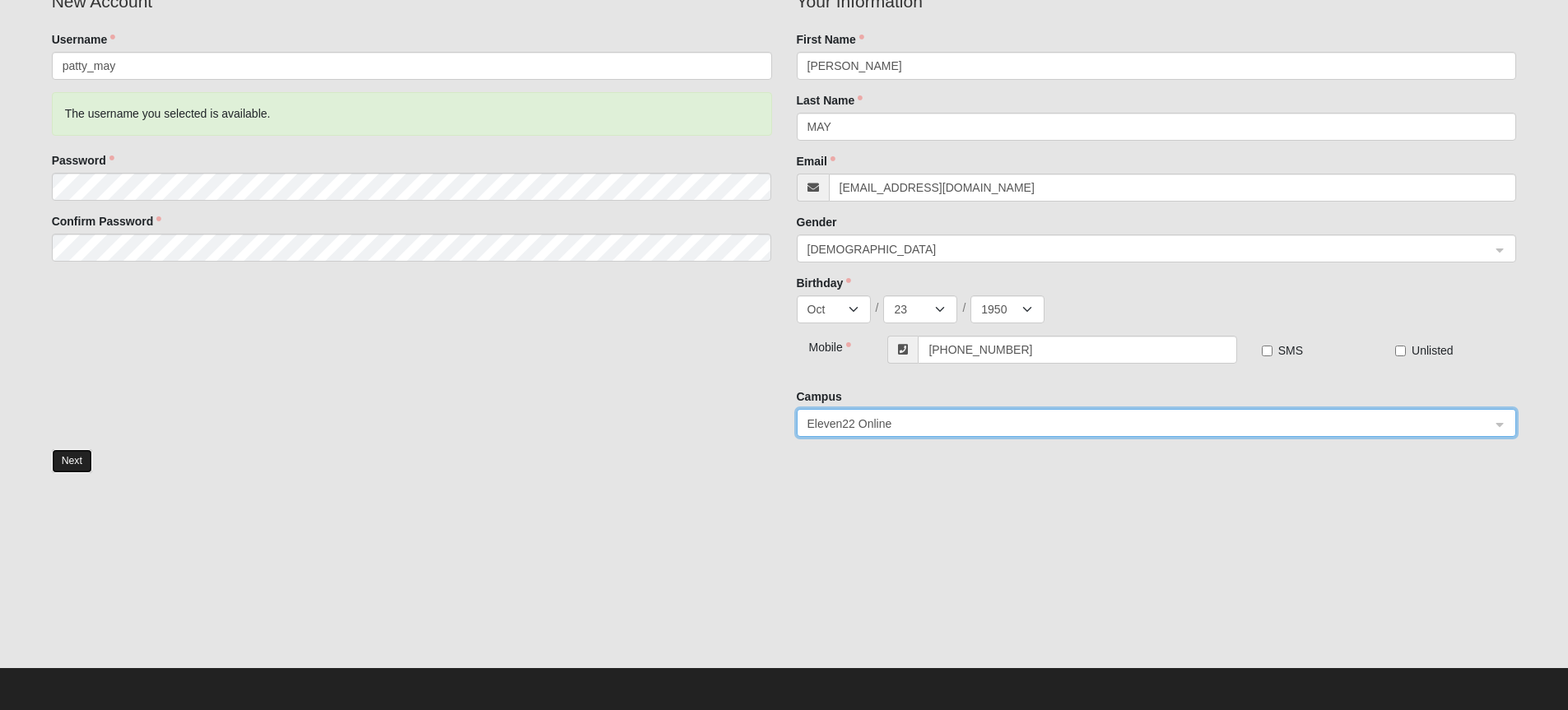
click at [62, 460] on button "Next" at bounding box center [72, 461] width 40 height 24
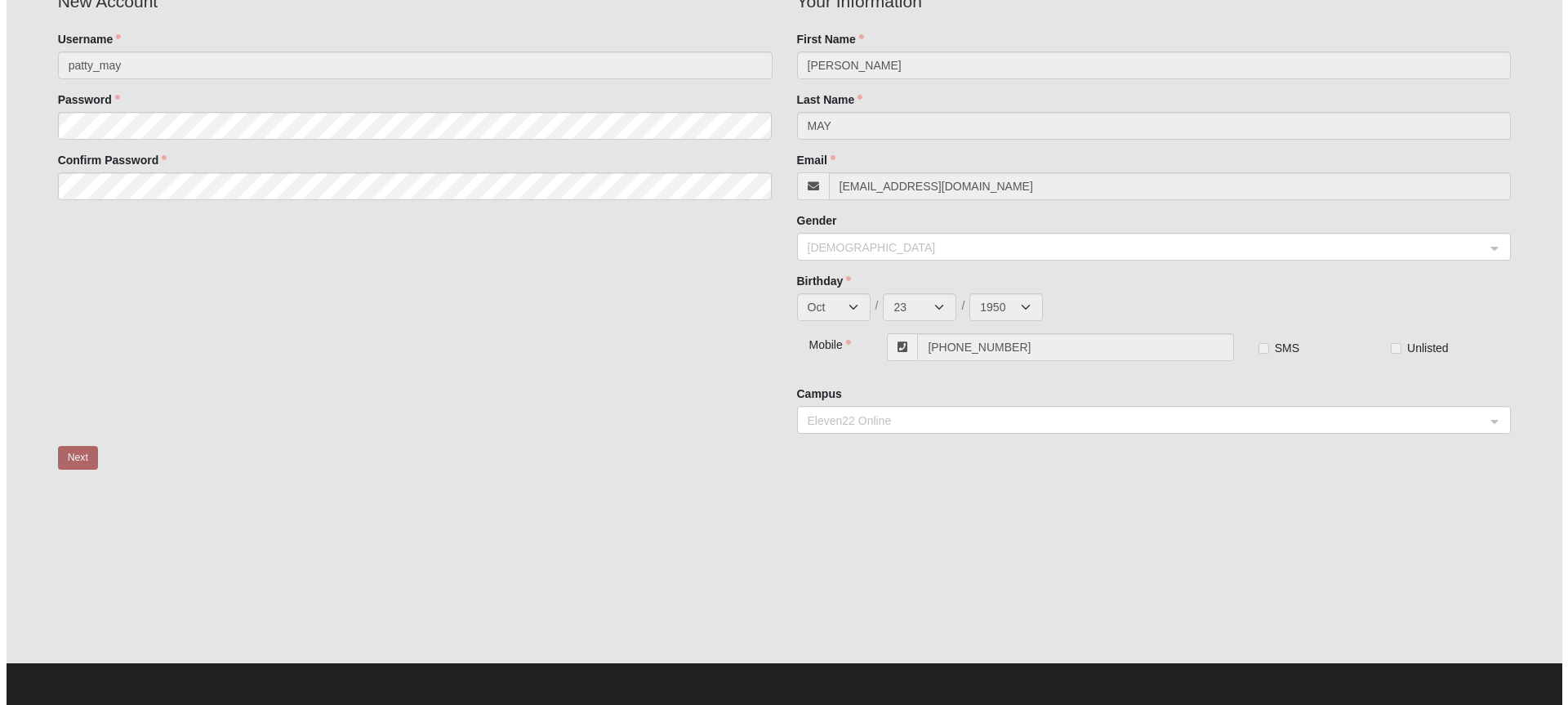
scroll to position [0, 0]
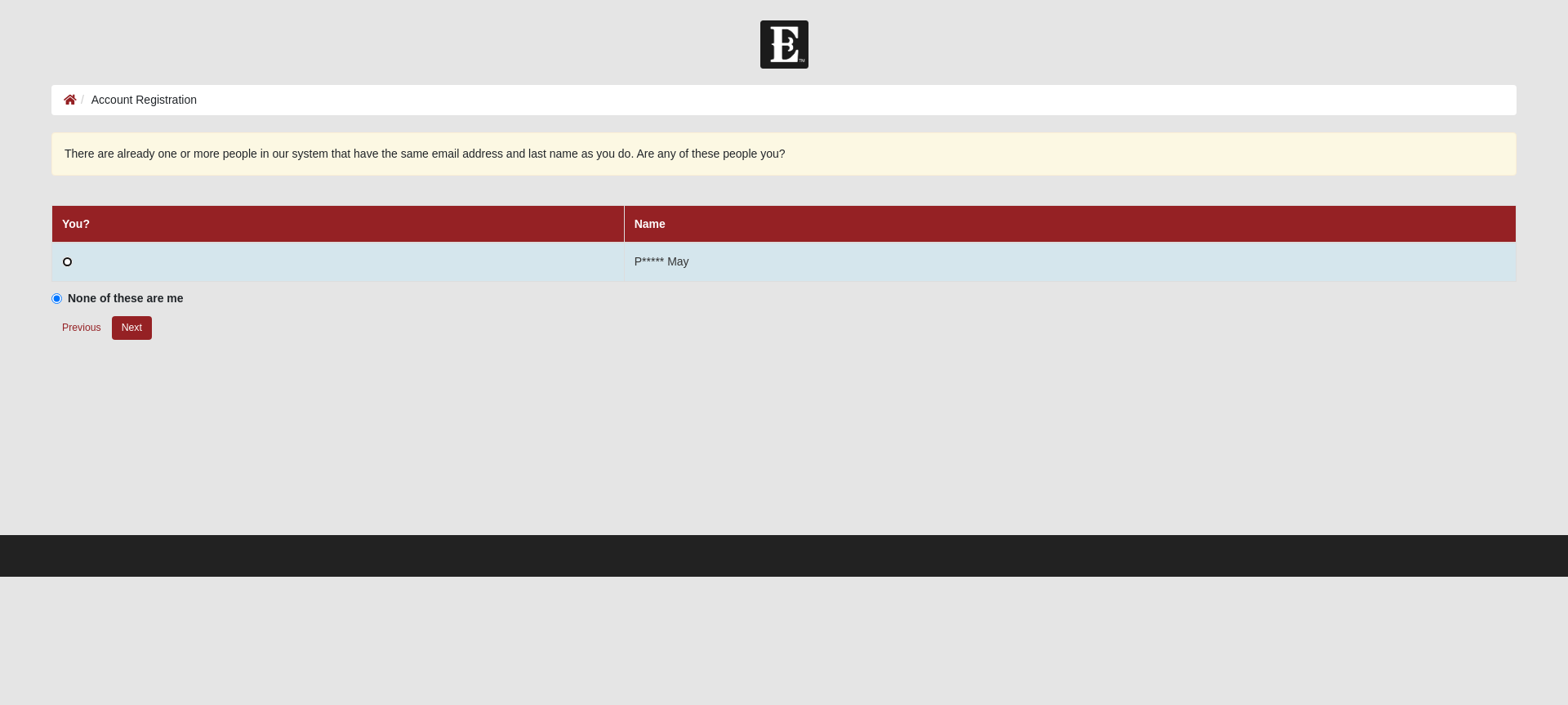
click at [75, 270] on td at bounding box center [339, 262] width 572 height 39
click at [67, 265] on input "radio" at bounding box center [67, 262] width 11 height 11
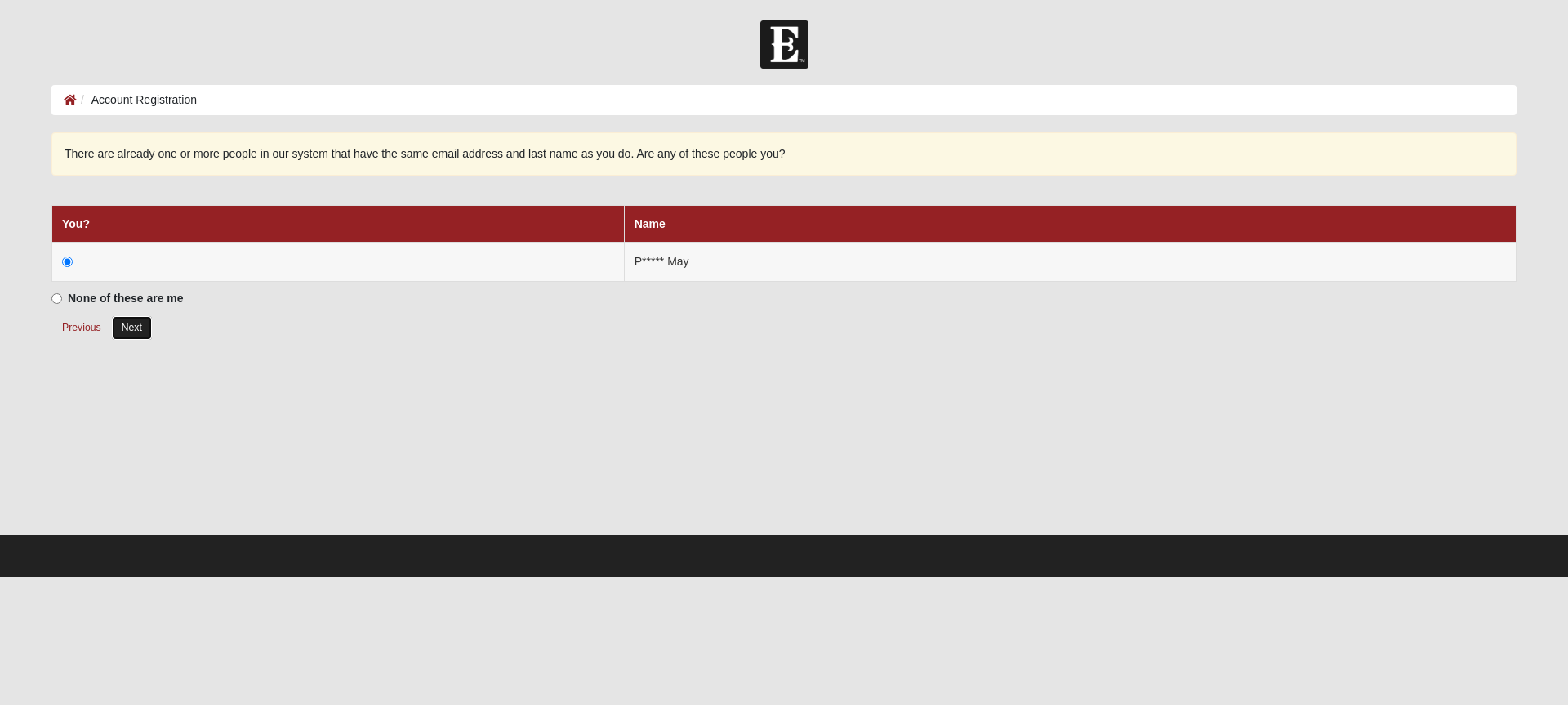
click at [138, 328] on button "Next" at bounding box center [132, 328] width 40 height 24
radio input "true"
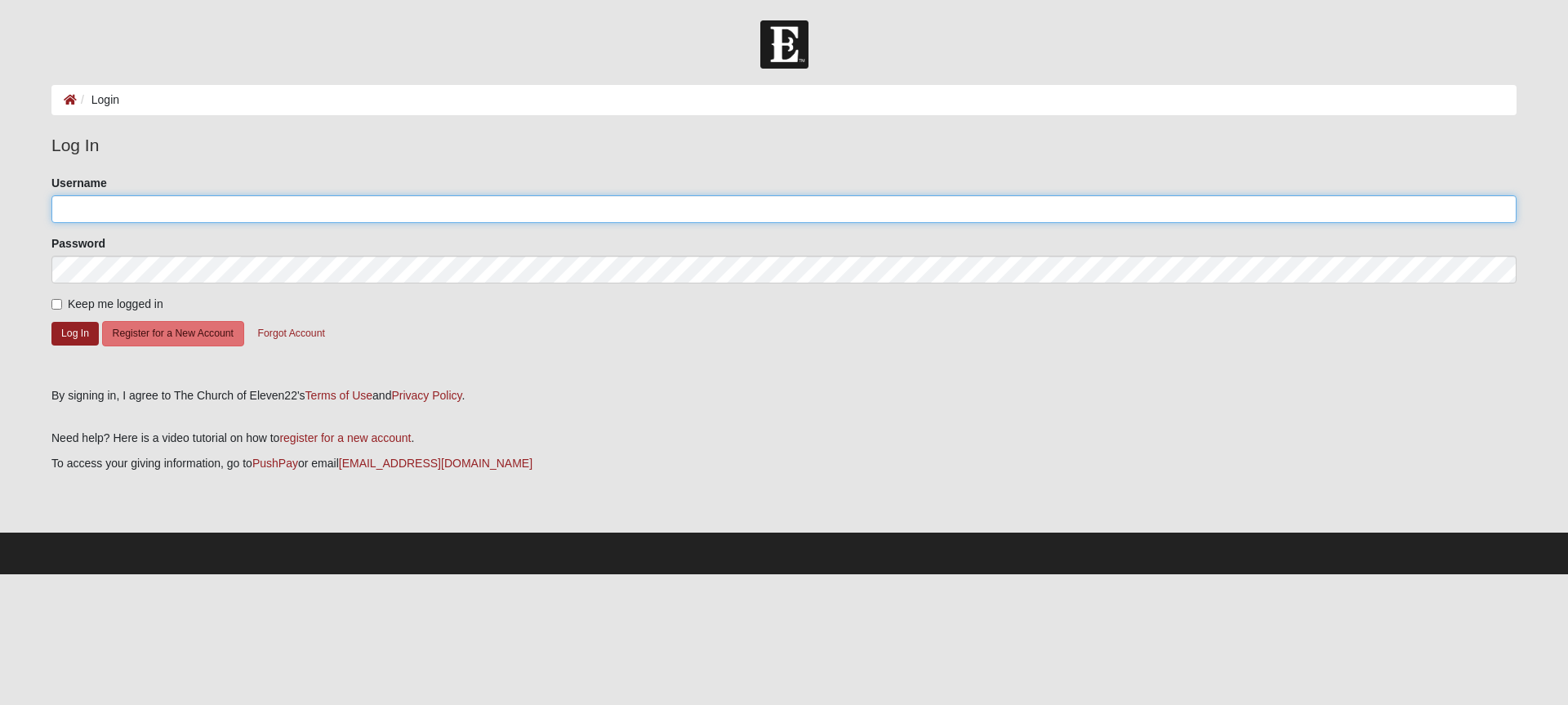
click at [125, 205] on input "Username" at bounding box center [784, 209] width 1465 height 28
type input "patty_may"
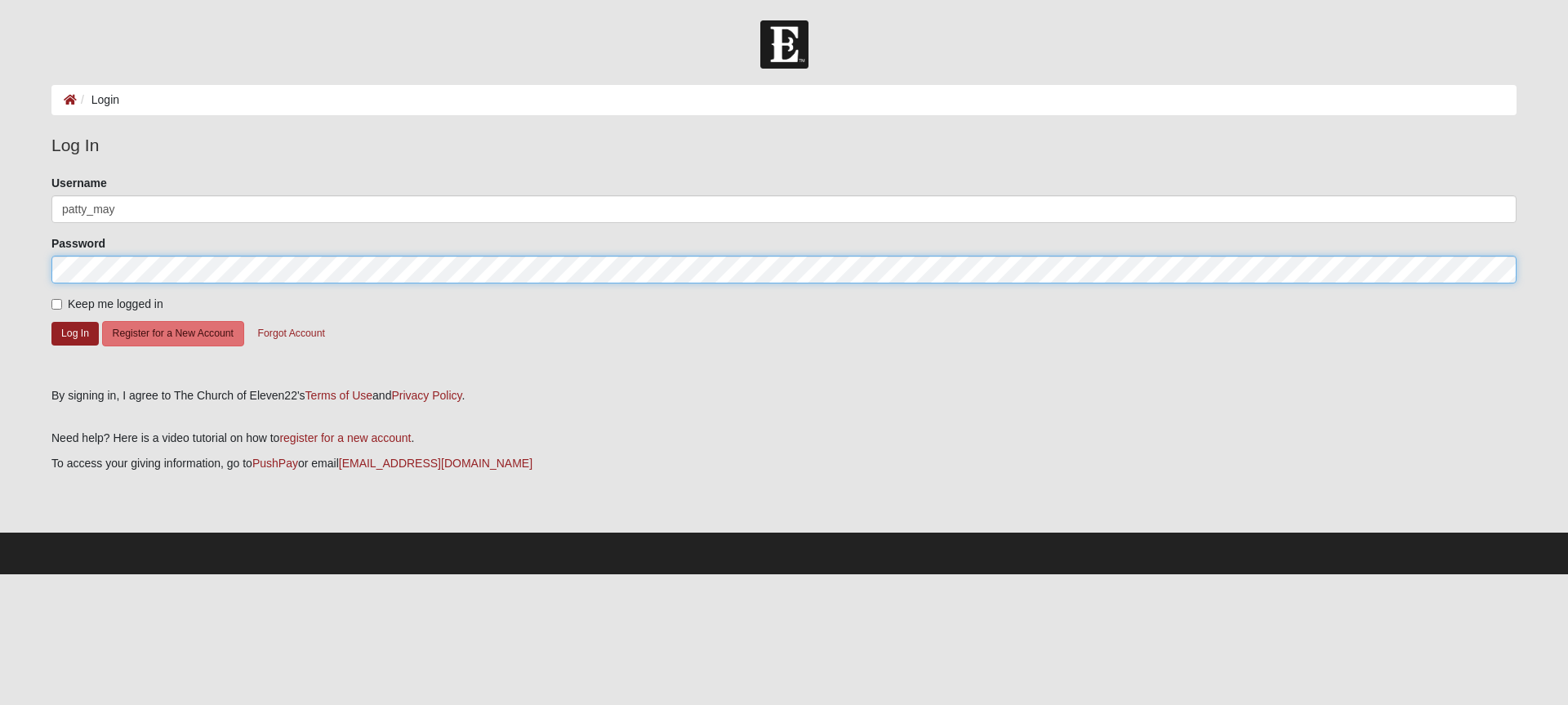
click at [52, 322] on button "Log In" at bounding box center [76, 334] width 48 height 24
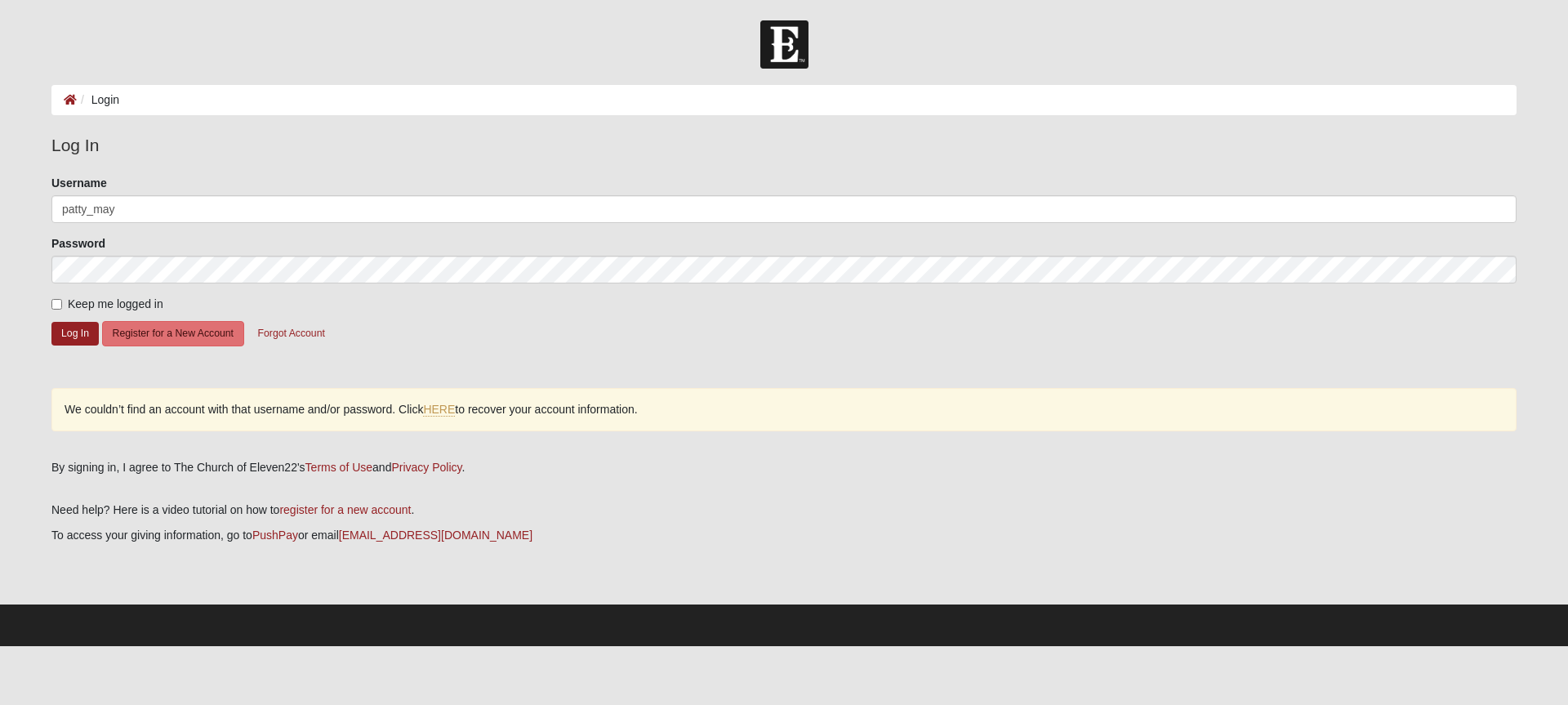
click at [50, 298] on div "Please correct the following: Username patty_may Password Keep me logged in Log…" at bounding box center [784, 311] width 1490 height 273
click at [53, 302] on input "Keep me logged in" at bounding box center [57, 304] width 11 height 11
checkbox input "true"
click at [67, 331] on button "Log In" at bounding box center [76, 334] width 48 height 24
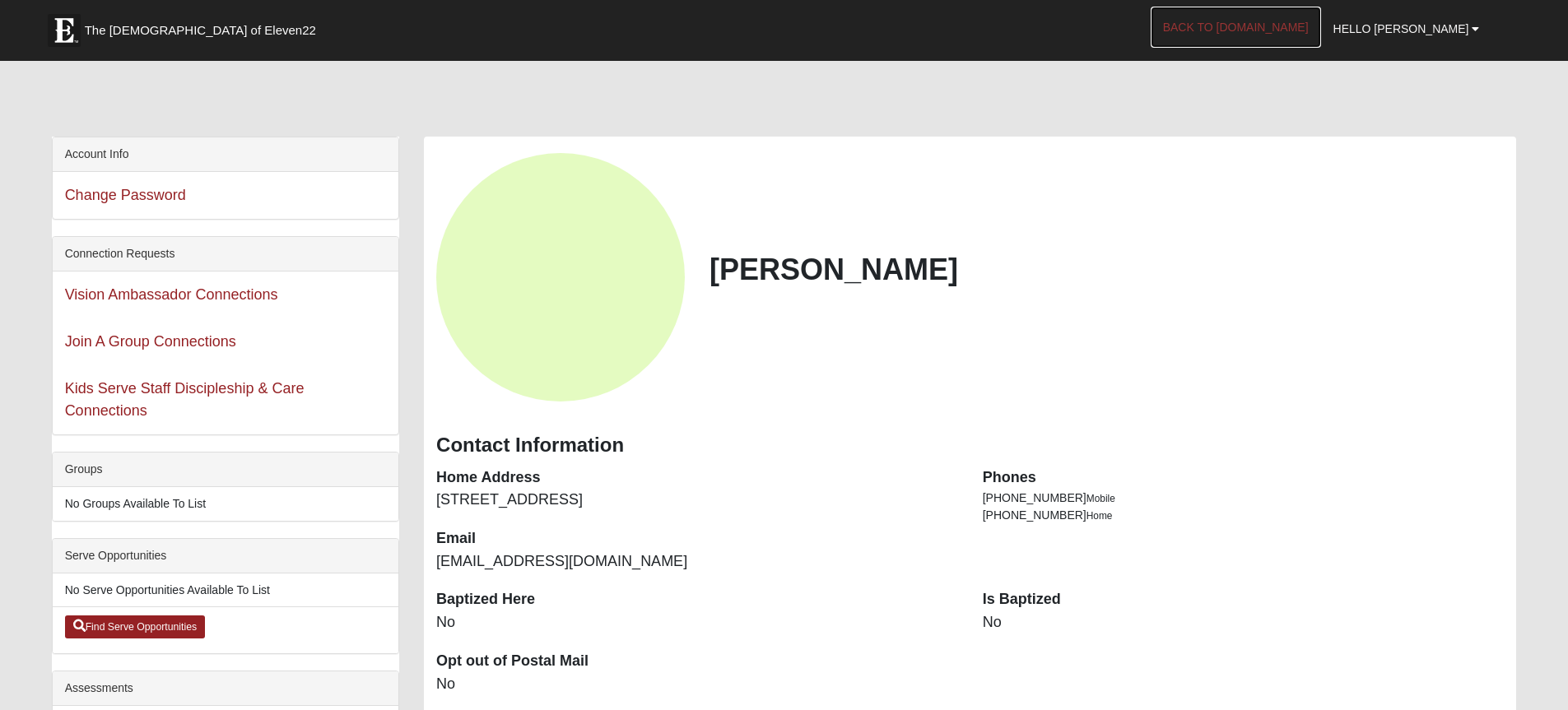
click at [1275, 25] on link "Back to [DOMAIN_NAME]" at bounding box center [1235, 27] width 170 height 41
